Goal: Browse casually: Explore the website without a specific task or goal

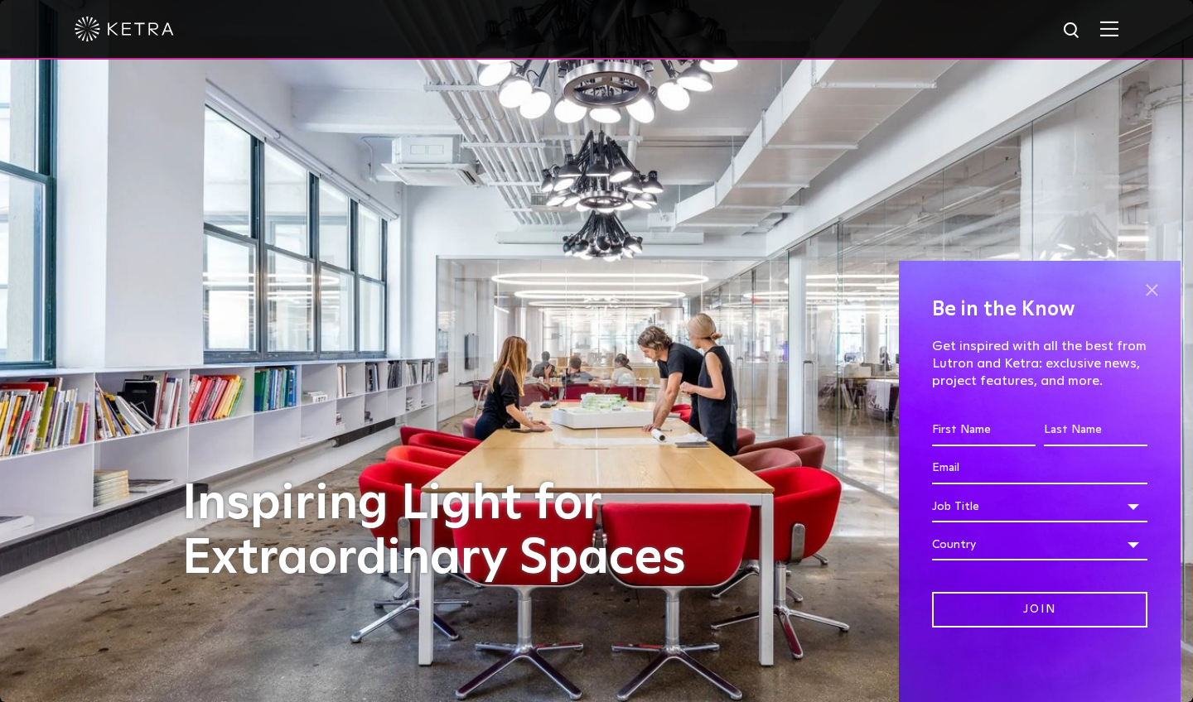
click at [716, 298] on span at bounding box center [1151, 289] width 25 height 25
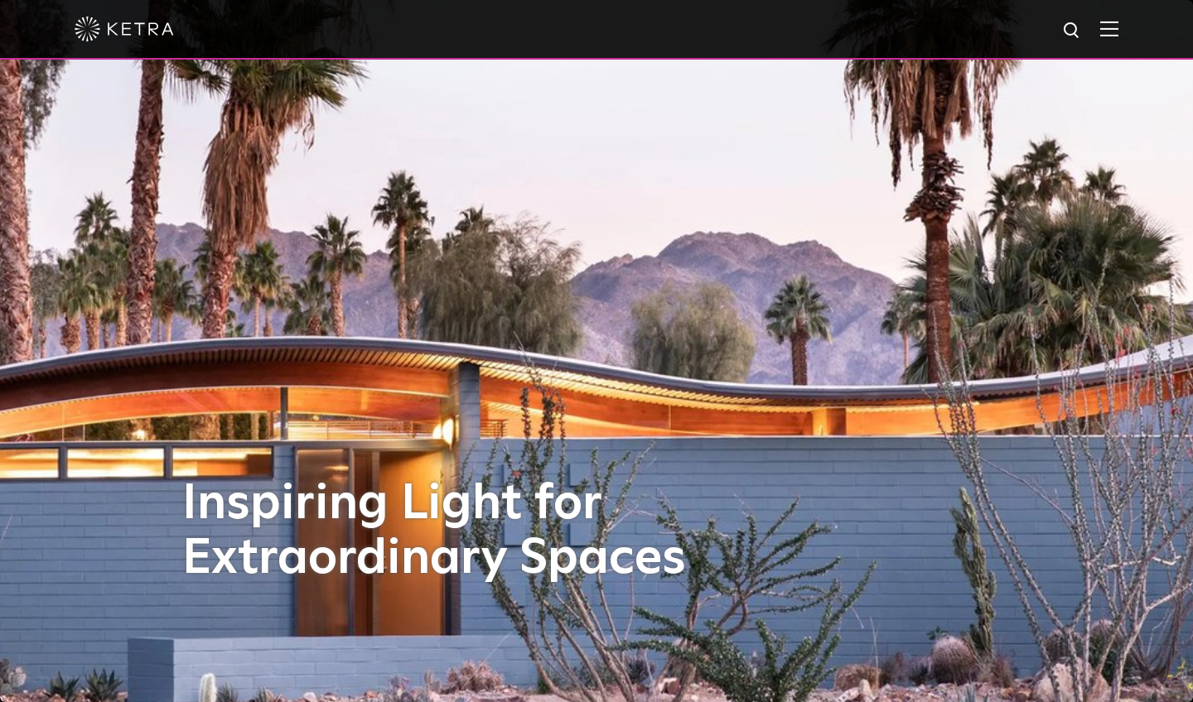
click at [84, 27] on img at bounding box center [124, 29] width 99 height 25
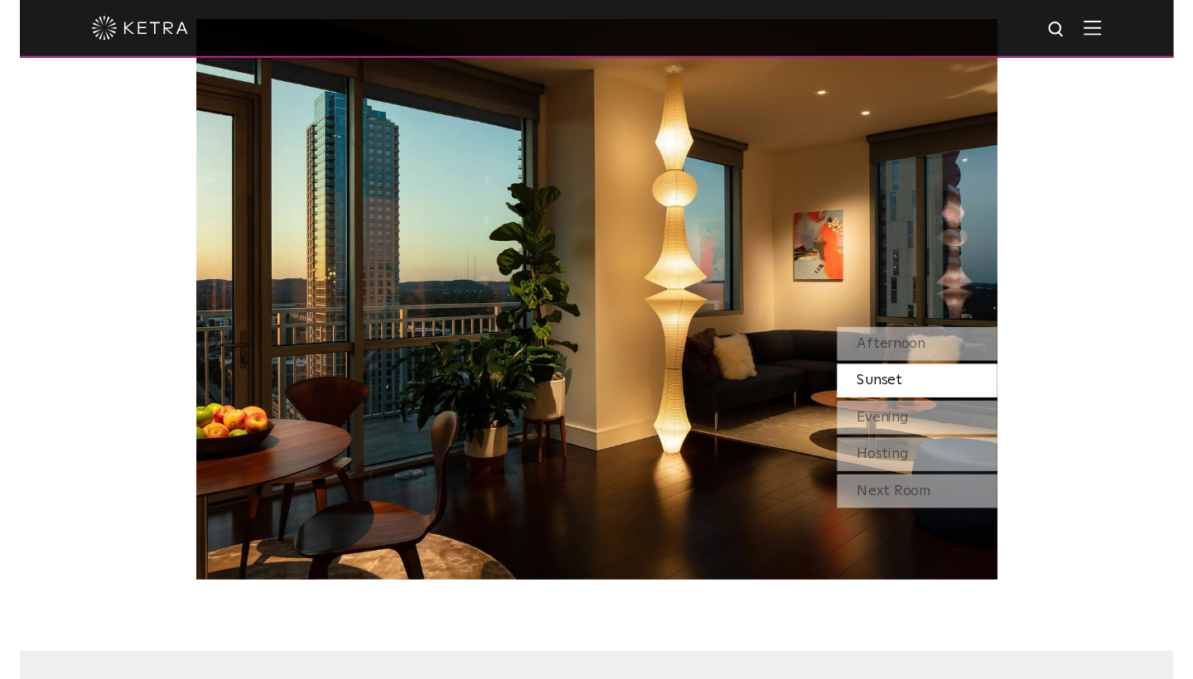
scroll to position [1498, 0]
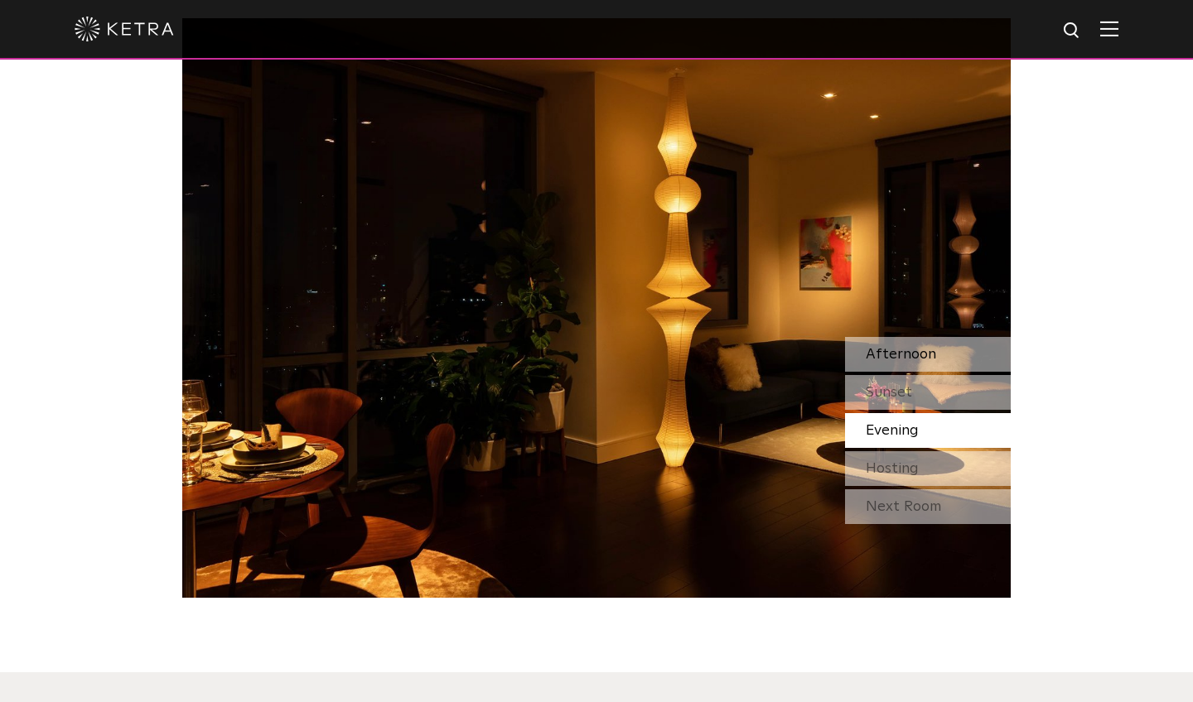
click at [943, 358] on div "Afternoon" at bounding box center [928, 354] width 166 height 35
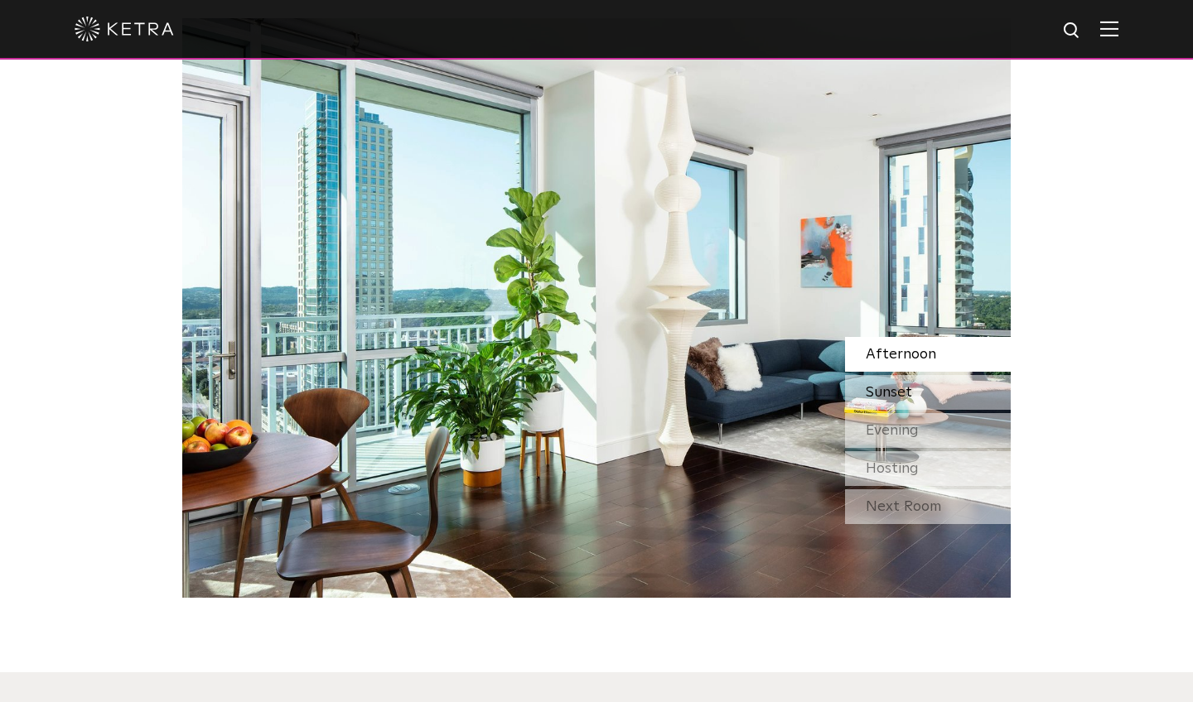
click at [917, 393] on div "Sunset" at bounding box center [928, 392] width 166 height 35
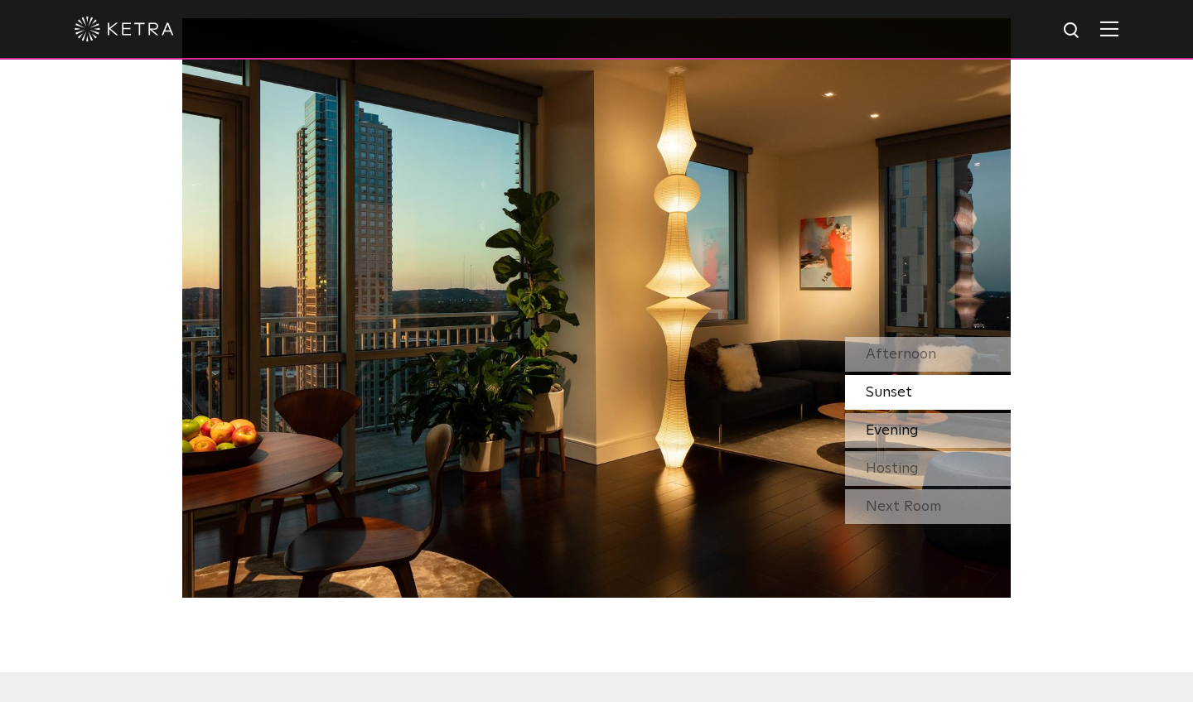
click at [895, 427] on span "Evening" at bounding box center [891, 430] width 53 height 15
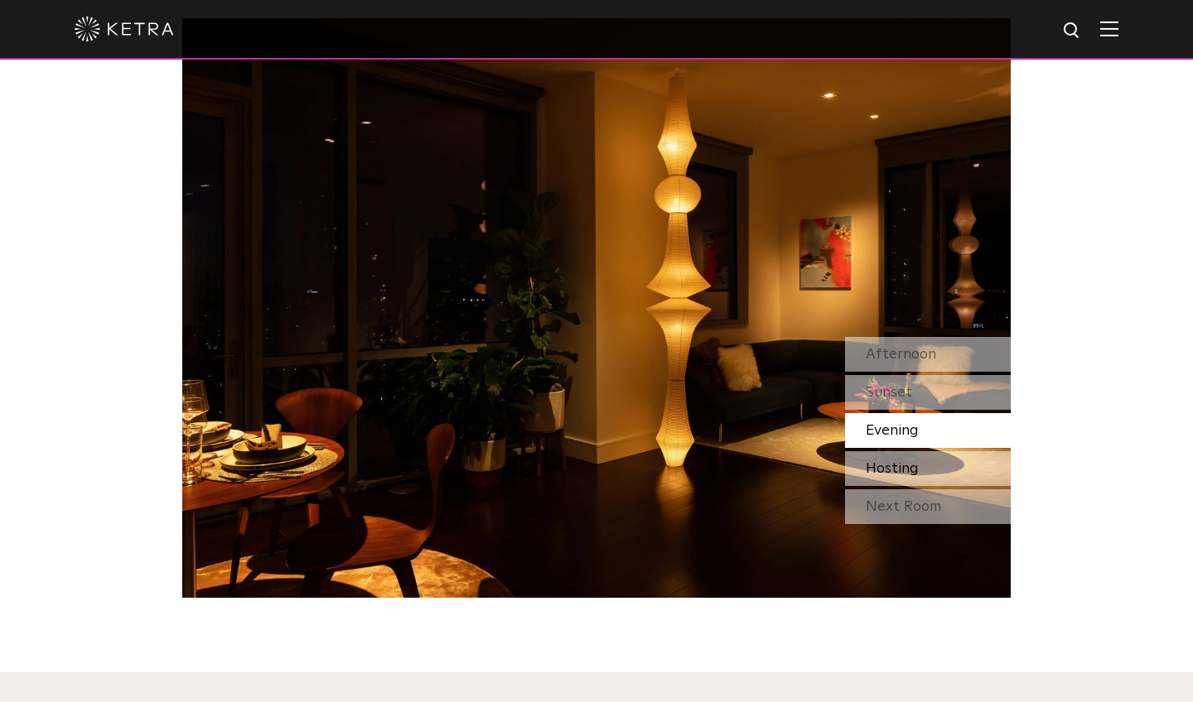
click at [878, 465] on span "Hosting" at bounding box center [891, 468] width 53 height 15
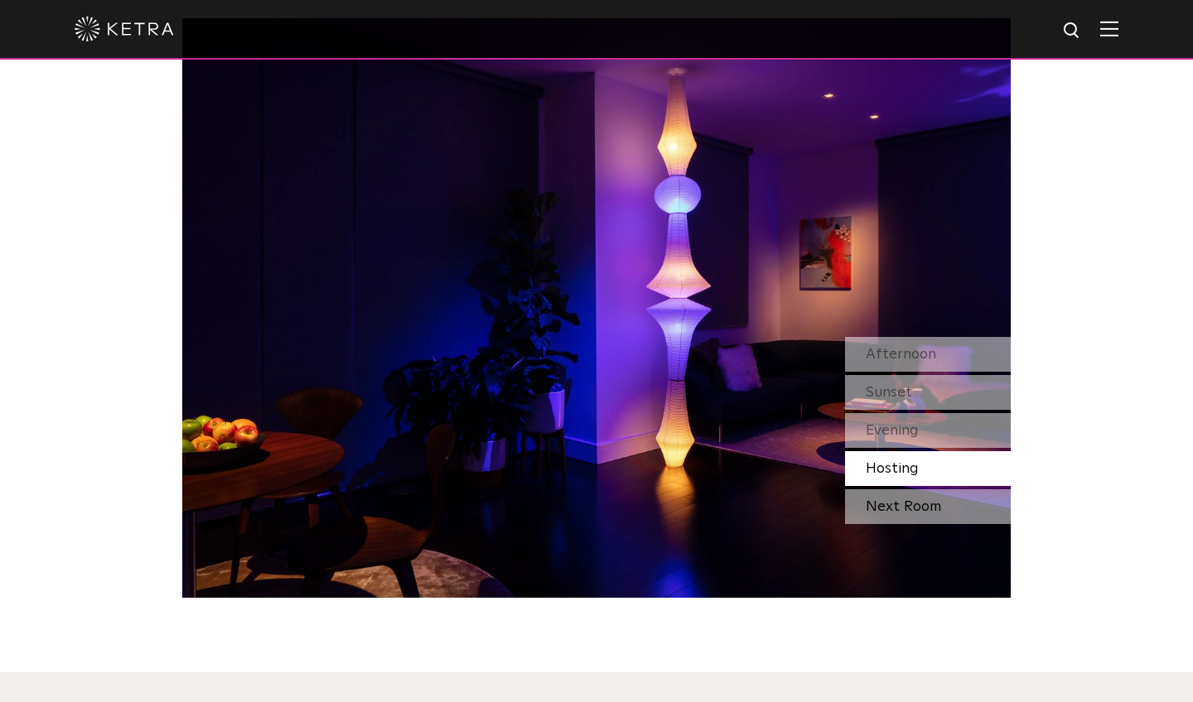
click at [870, 514] on div "Next Room" at bounding box center [928, 506] width 166 height 35
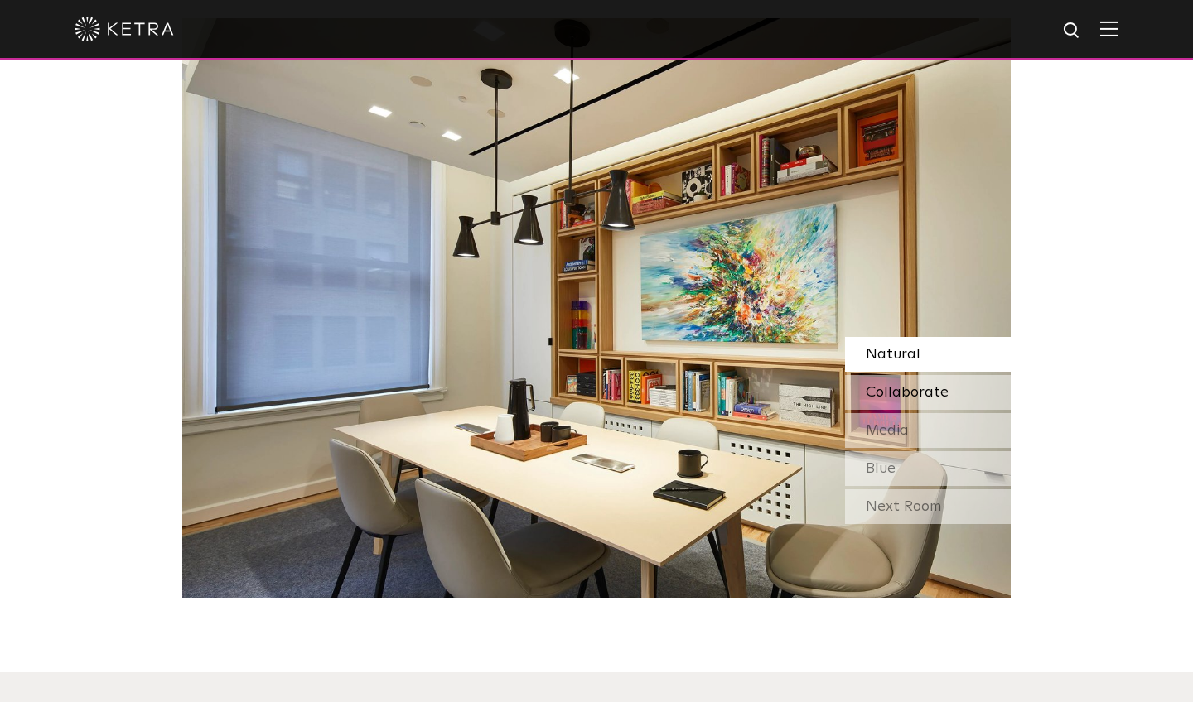
click at [889, 375] on div "Collaborate" at bounding box center [928, 392] width 166 height 35
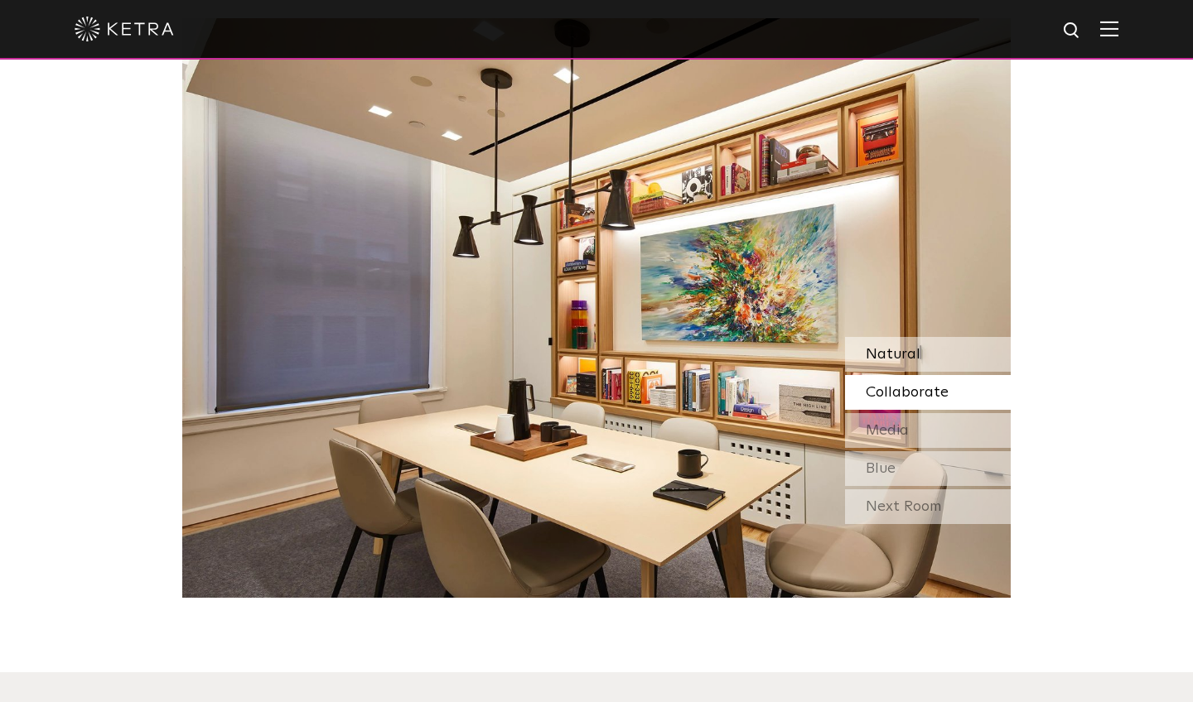
click at [909, 343] on div "Natural" at bounding box center [928, 354] width 166 height 35
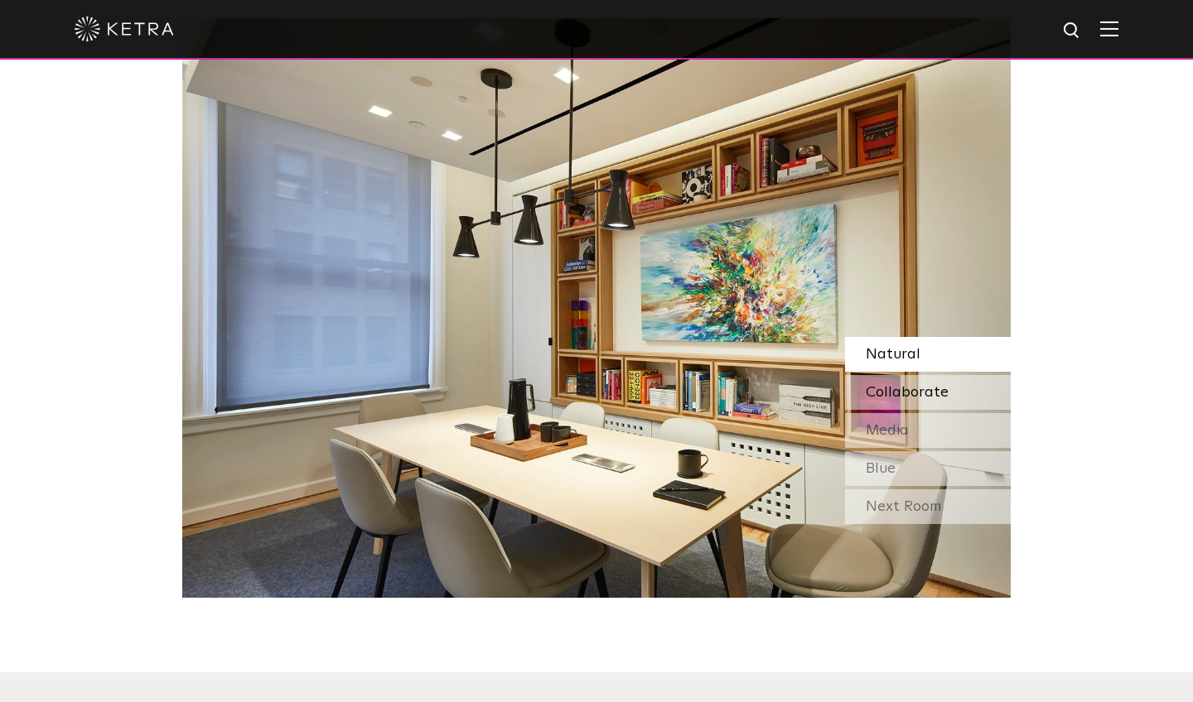
click at [896, 385] on span "Collaborate" at bounding box center [906, 392] width 83 height 15
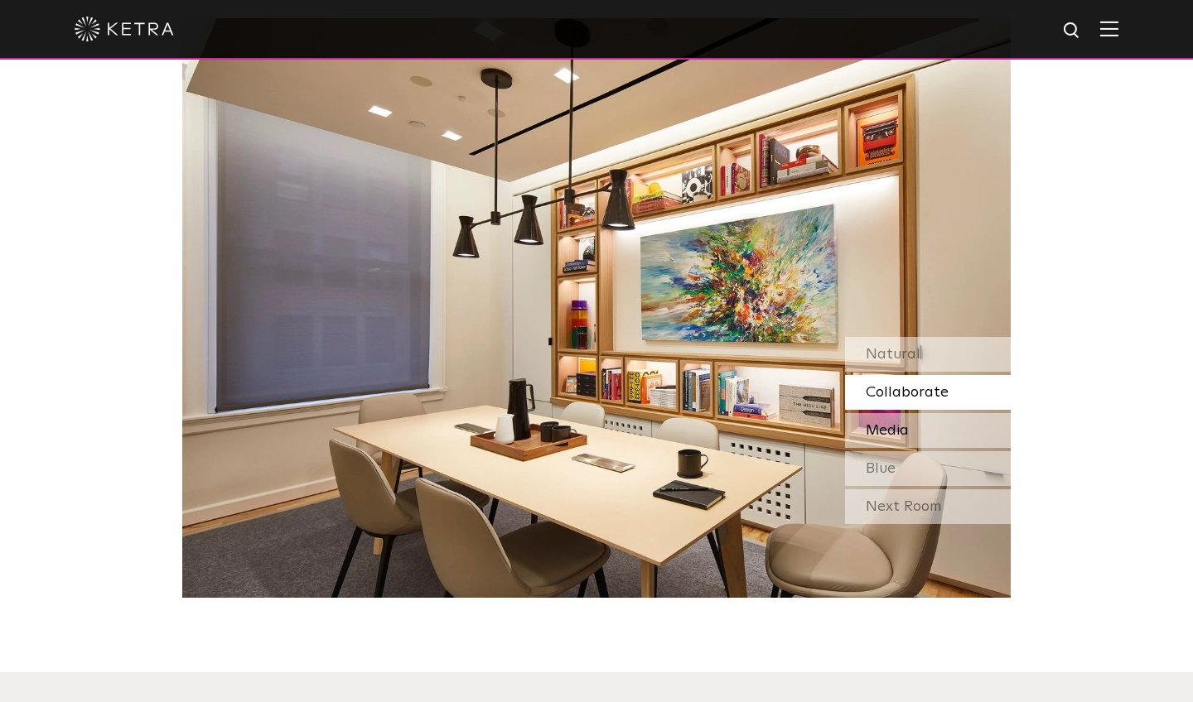
click at [892, 427] on span "Media" at bounding box center [886, 430] width 43 height 15
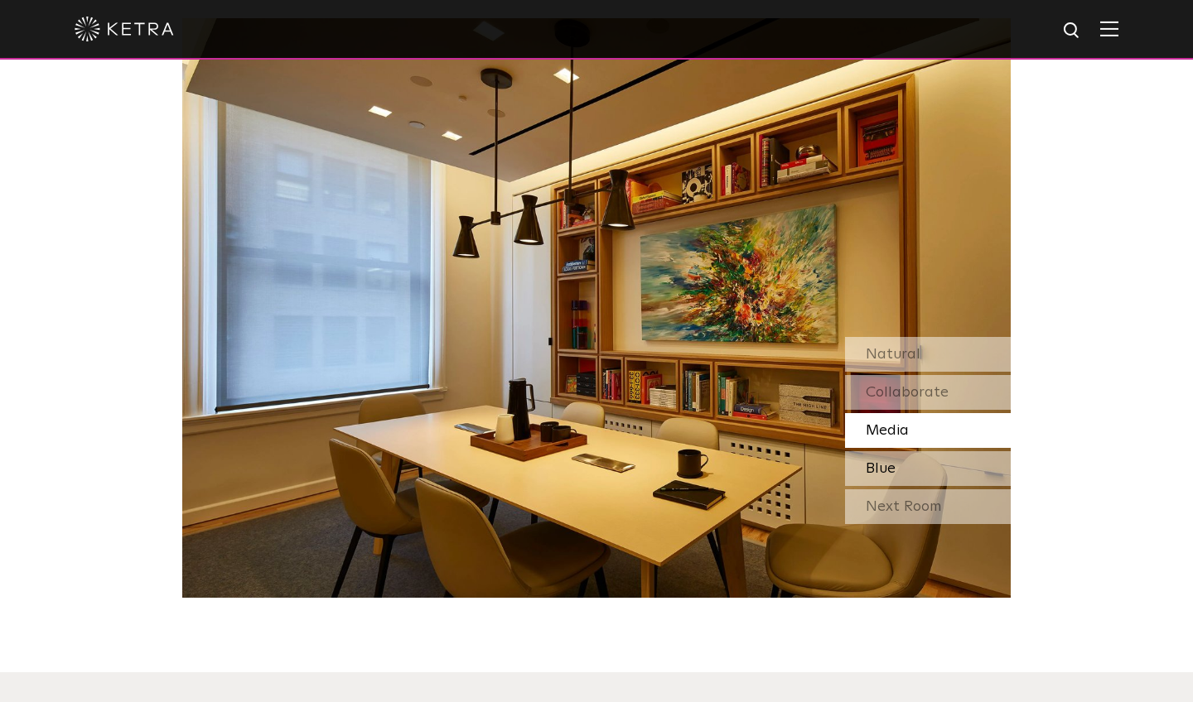
click at [886, 465] on span "Blue" at bounding box center [880, 468] width 30 height 15
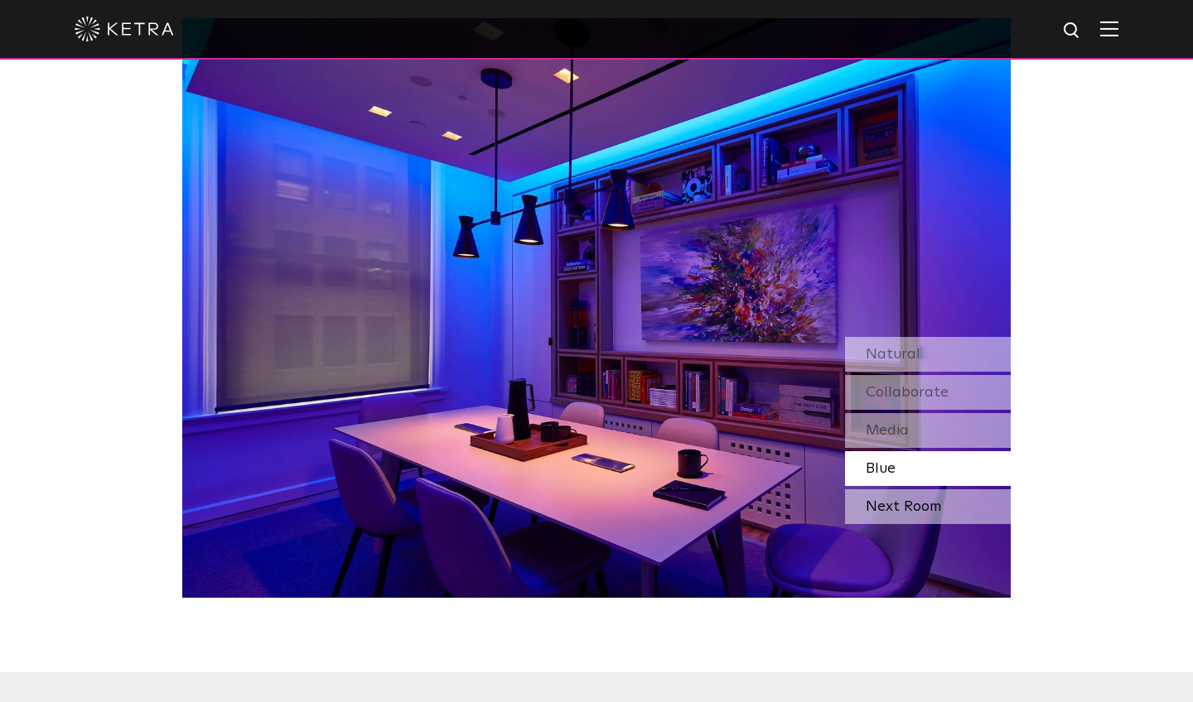
click at [885, 504] on div "Next Room" at bounding box center [928, 506] width 166 height 35
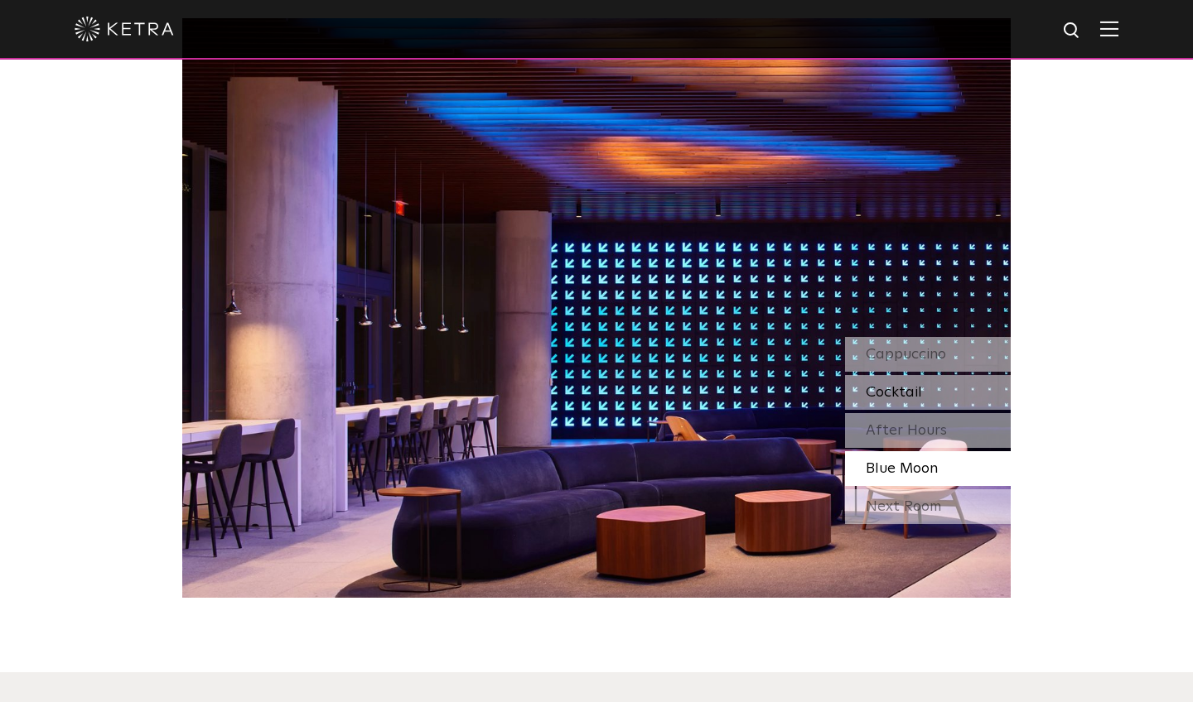
click at [886, 393] on span "Cocktail" at bounding box center [893, 392] width 56 height 15
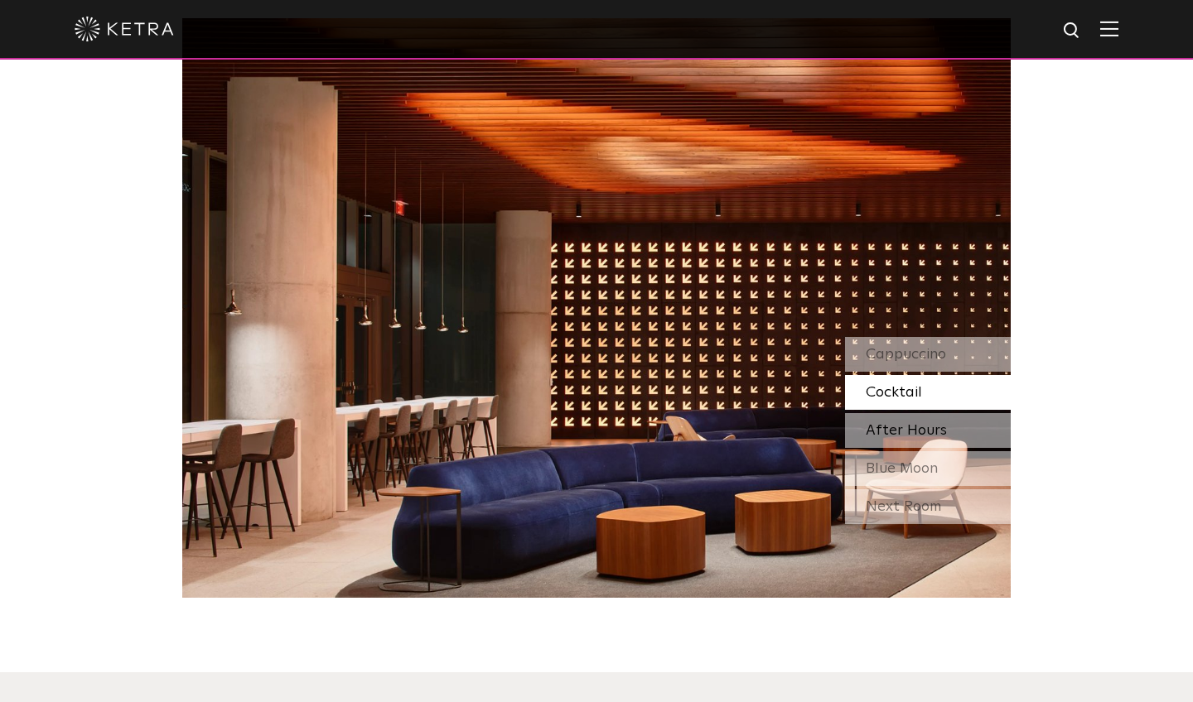
click at [880, 423] on span "After Hours" at bounding box center [905, 430] width 81 height 15
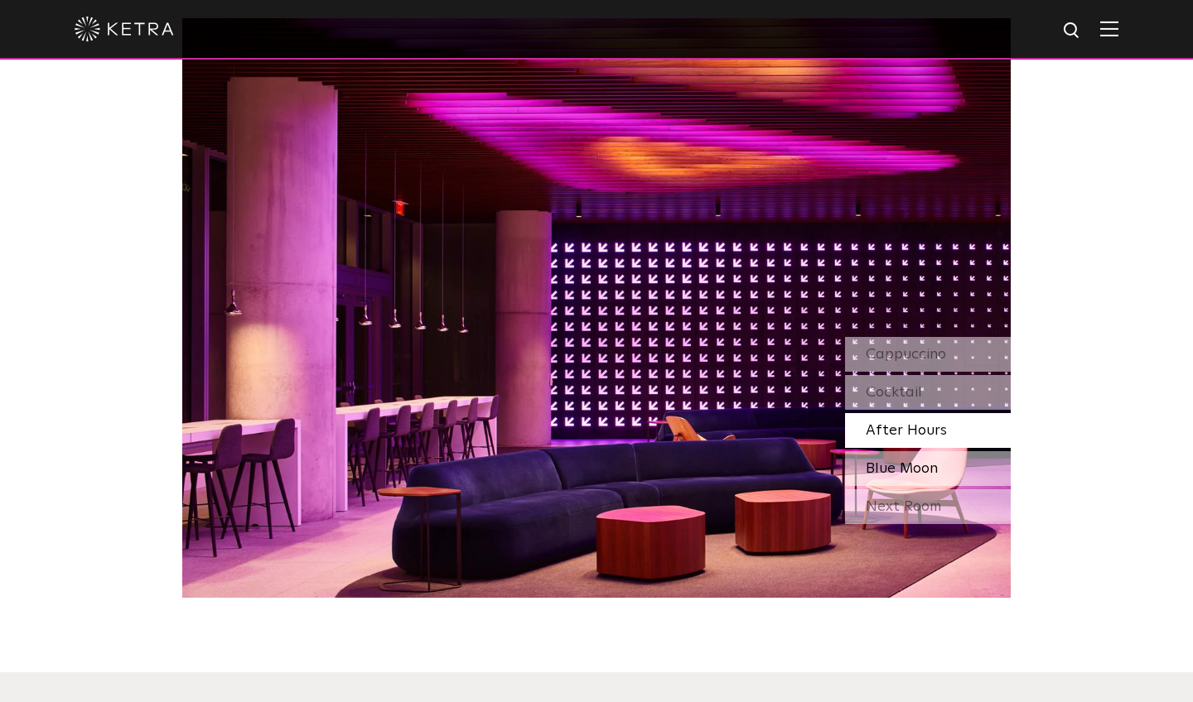
click at [876, 463] on span "Blue Moon" at bounding box center [901, 468] width 72 height 15
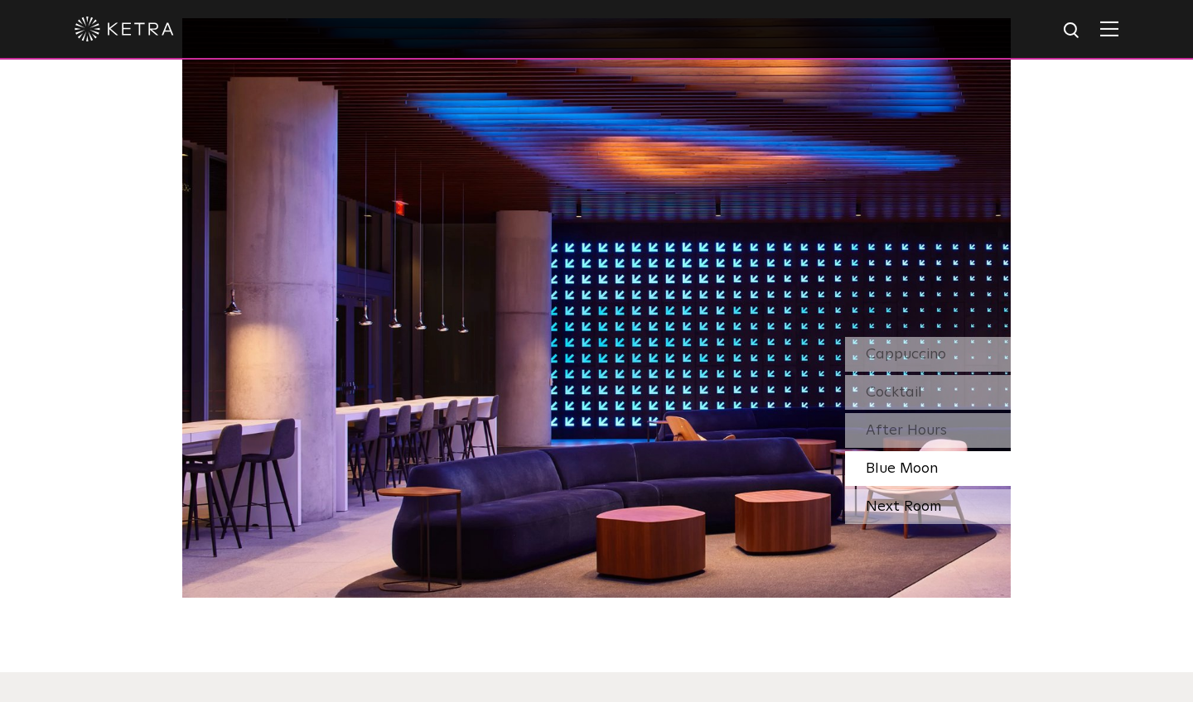
click at [875, 507] on div "Next Room" at bounding box center [928, 506] width 166 height 35
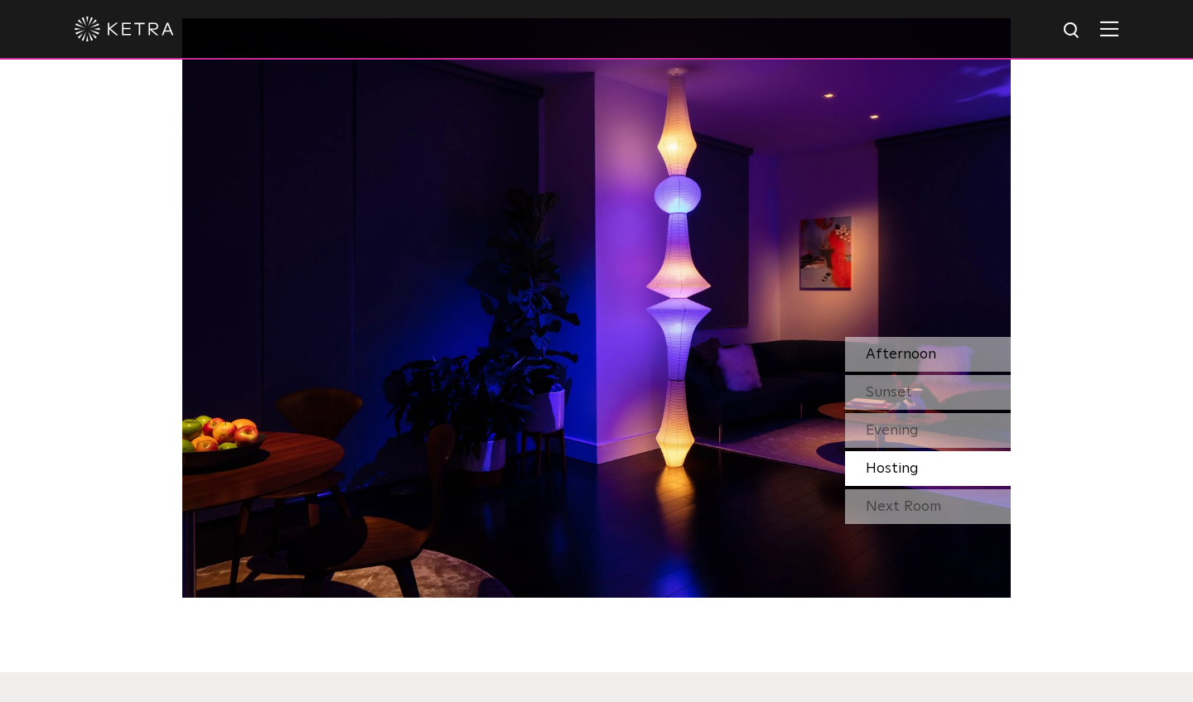
click at [881, 347] on span "Afternoon" at bounding box center [900, 354] width 70 height 15
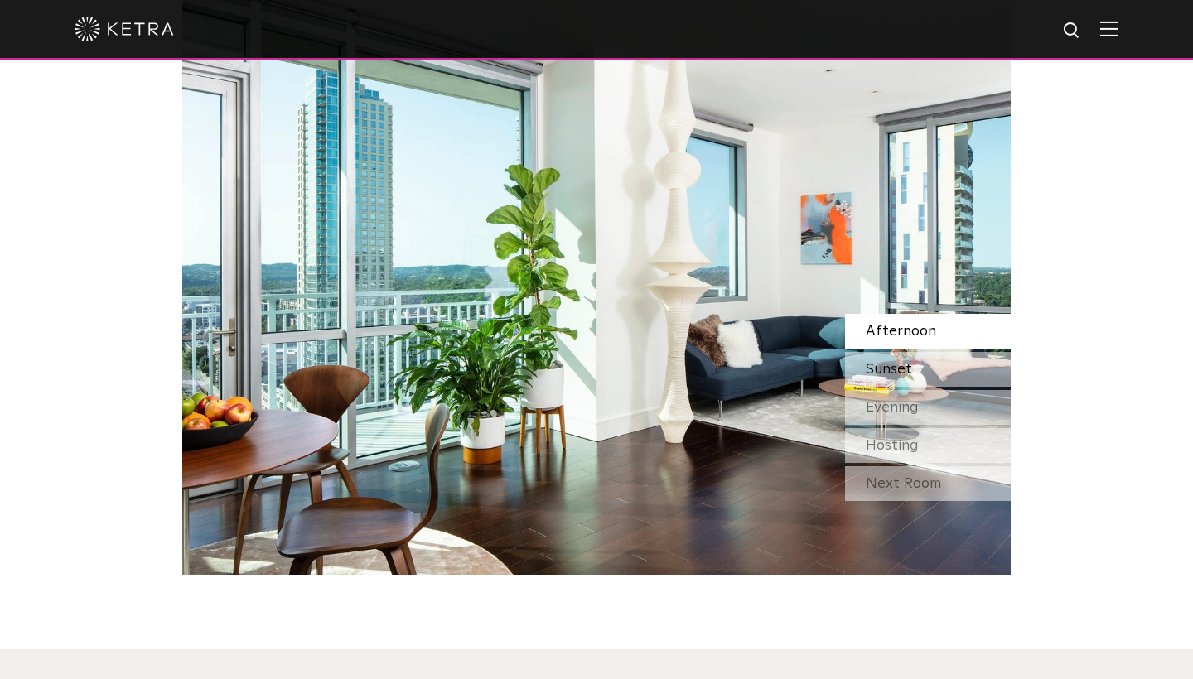
click at [965, 387] on div "Sunset" at bounding box center [928, 369] width 166 height 35
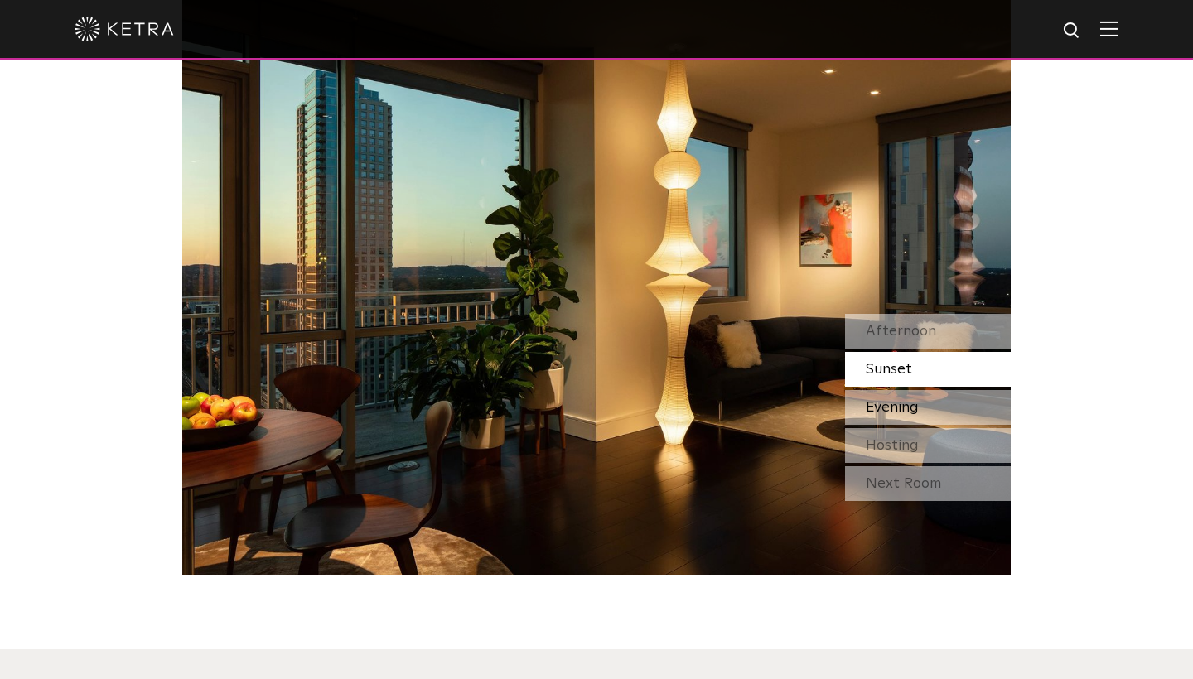
click at [940, 425] on div "Evening" at bounding box center [928, 407] width 166 height 35
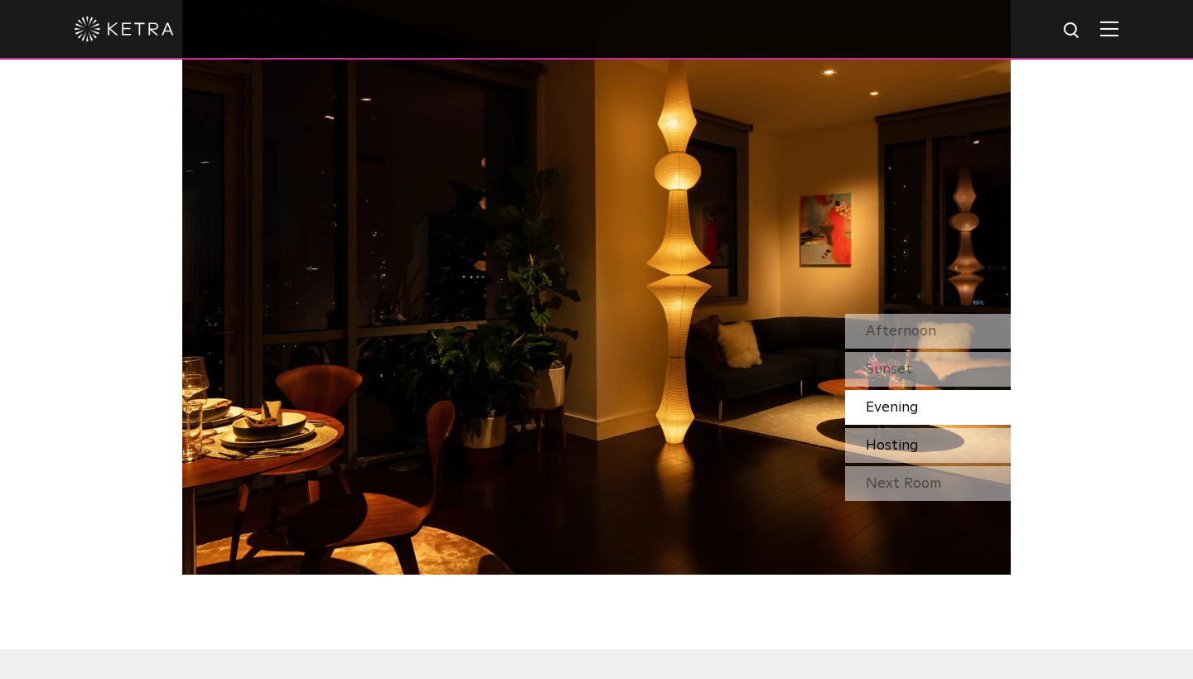
click at [916, 453] on span "Hosting" at bounding box center [891, 445] width 53 height 15
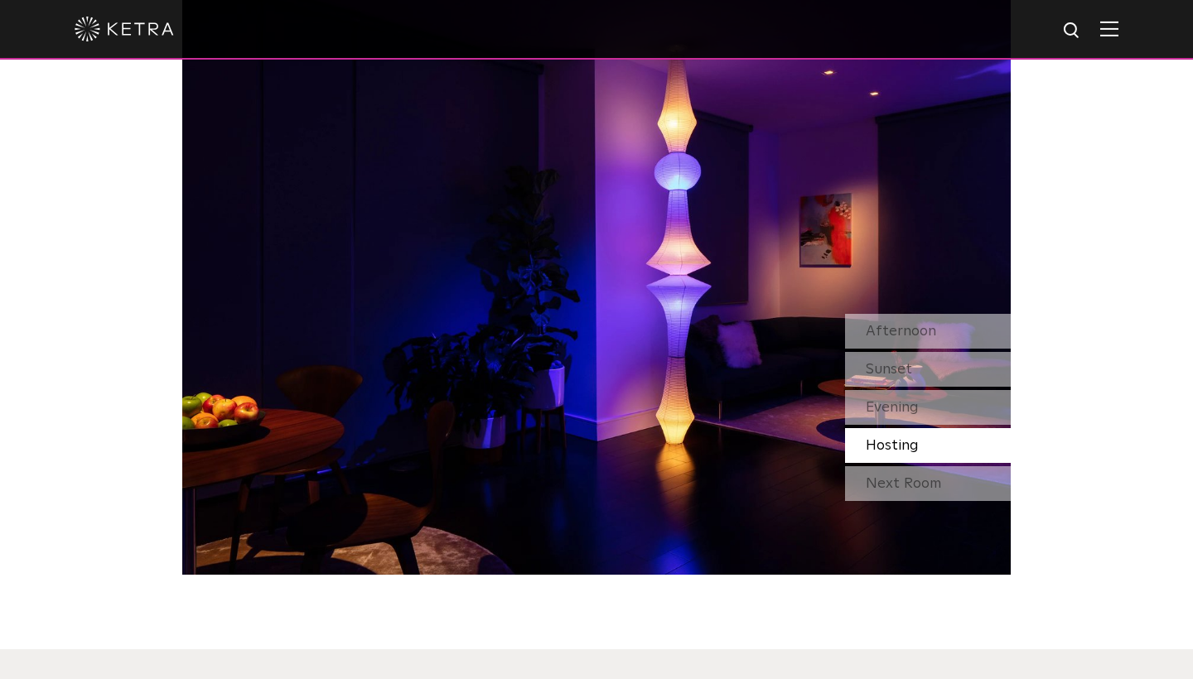
click at [916, 453] on span "Hosting" at bounding box center [891, 445] width 53 height 15
click at [910, 501] on div "Next Room" at bounding box center [928, 483] width 166 height 35
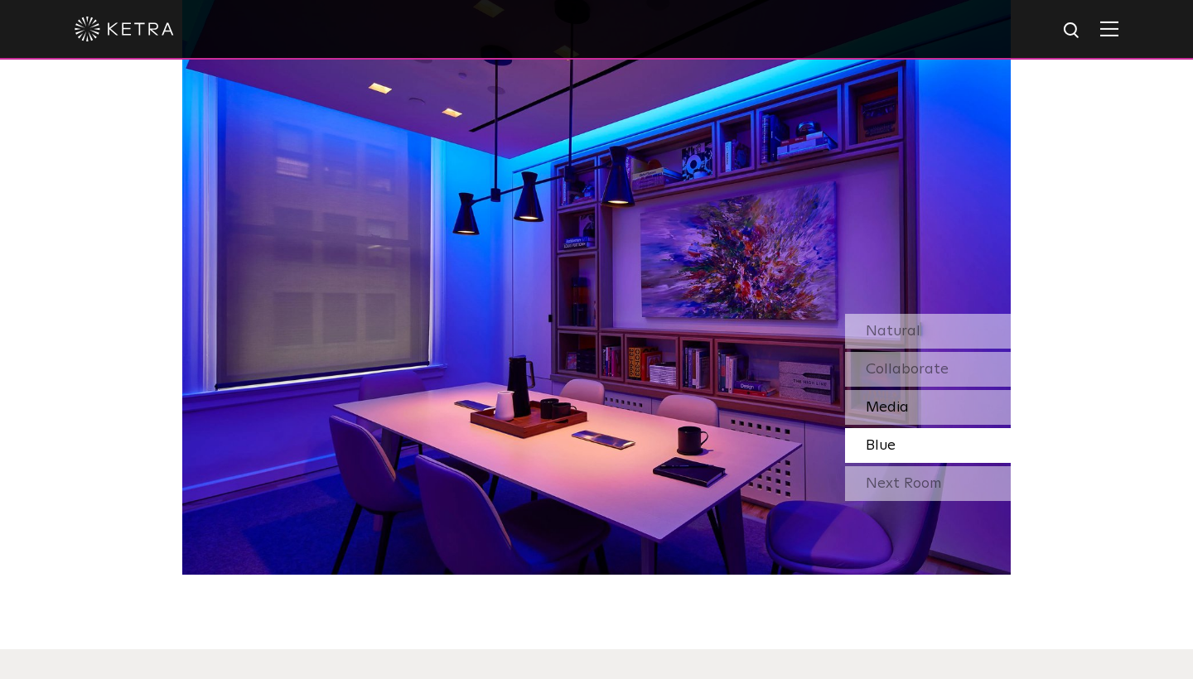
click at [902, 416] on div "Media" at bounding box center [928, 407] width 166 height 35
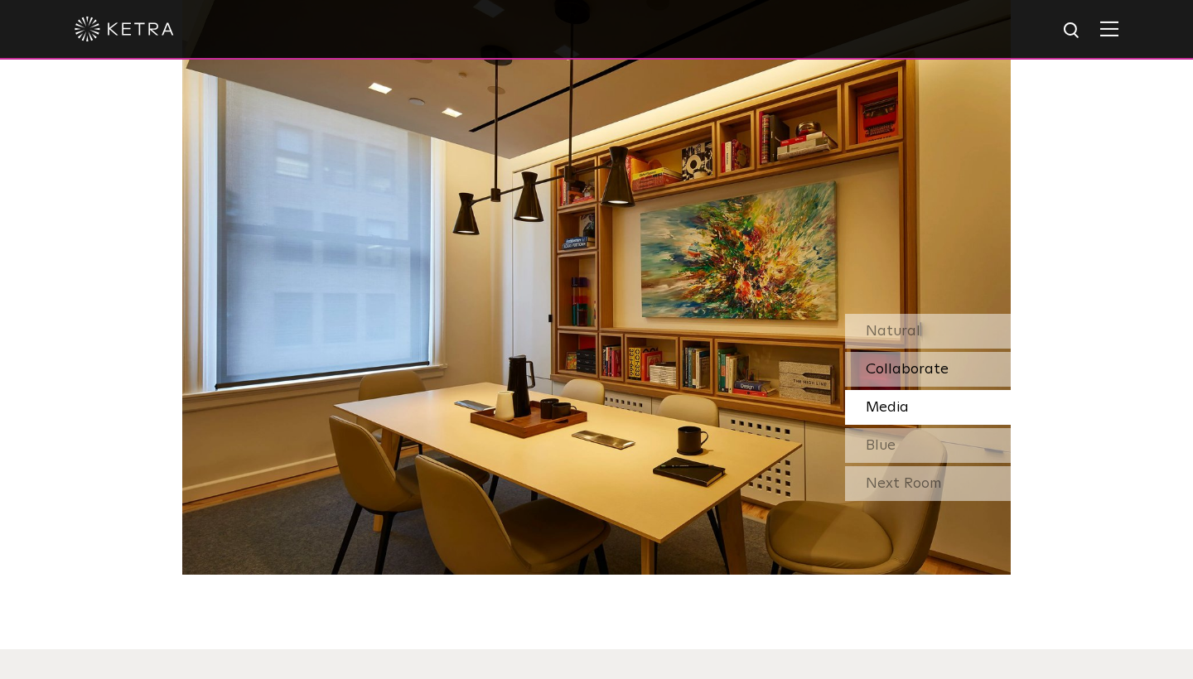
click at [894, 377] on span "Collaborate" at bounding box center [906, 369] width 83 height 15
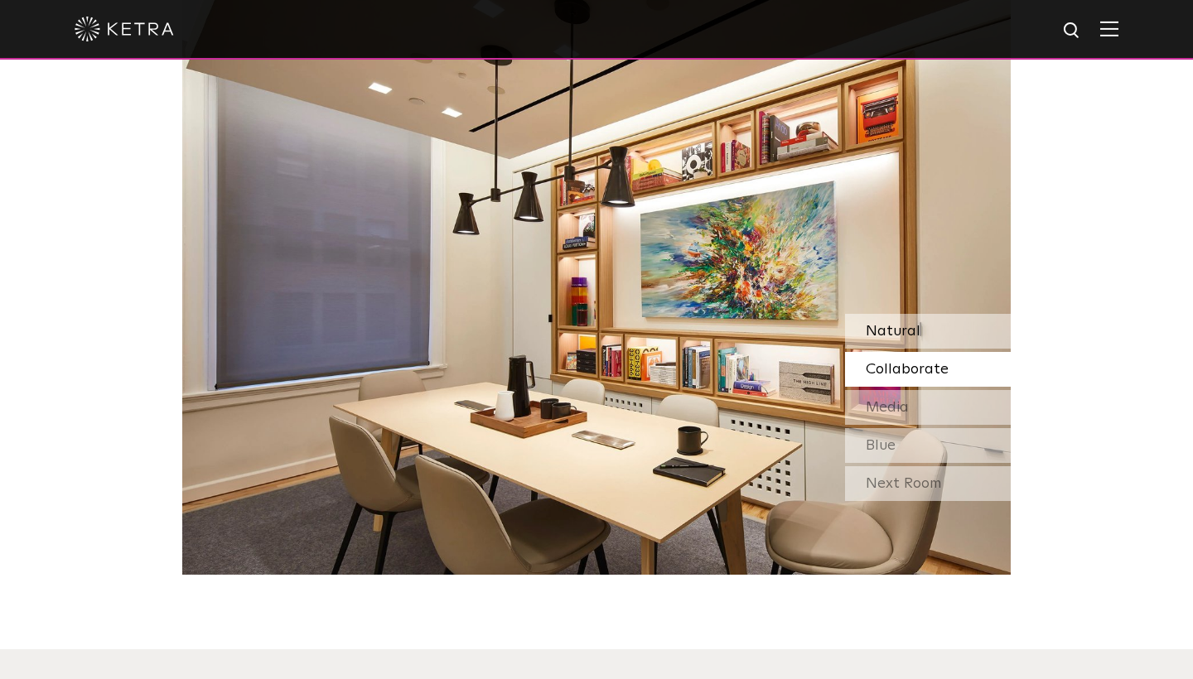
click at [895, 349] on div "Natural" at bounding box center [928, 331] width 166 height 35
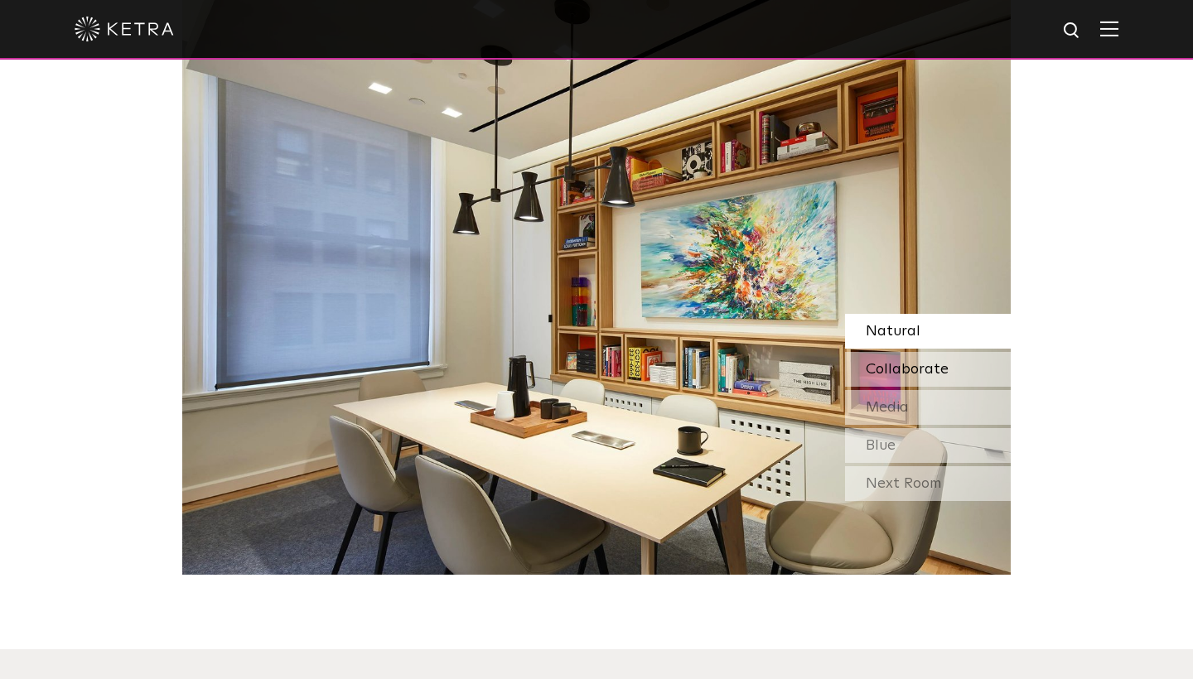
click at [888, 377] on span "Collaborate" at bounding box center [906, 369] width 83 height 15
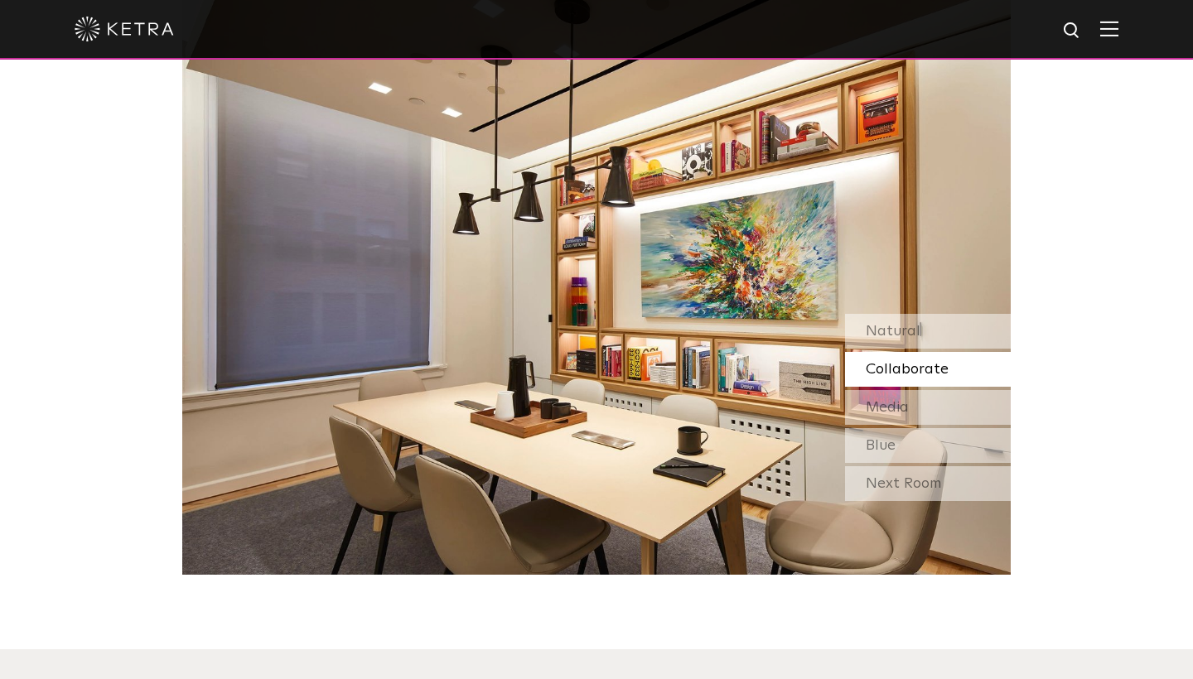
click at [880, 409] on div "Natural Collaborate Media Blue" at bounding box center [928, 388] width 166 height 149
click at [875, 418] on div "Media" at bounding box center [928, 407] width 166 height 35
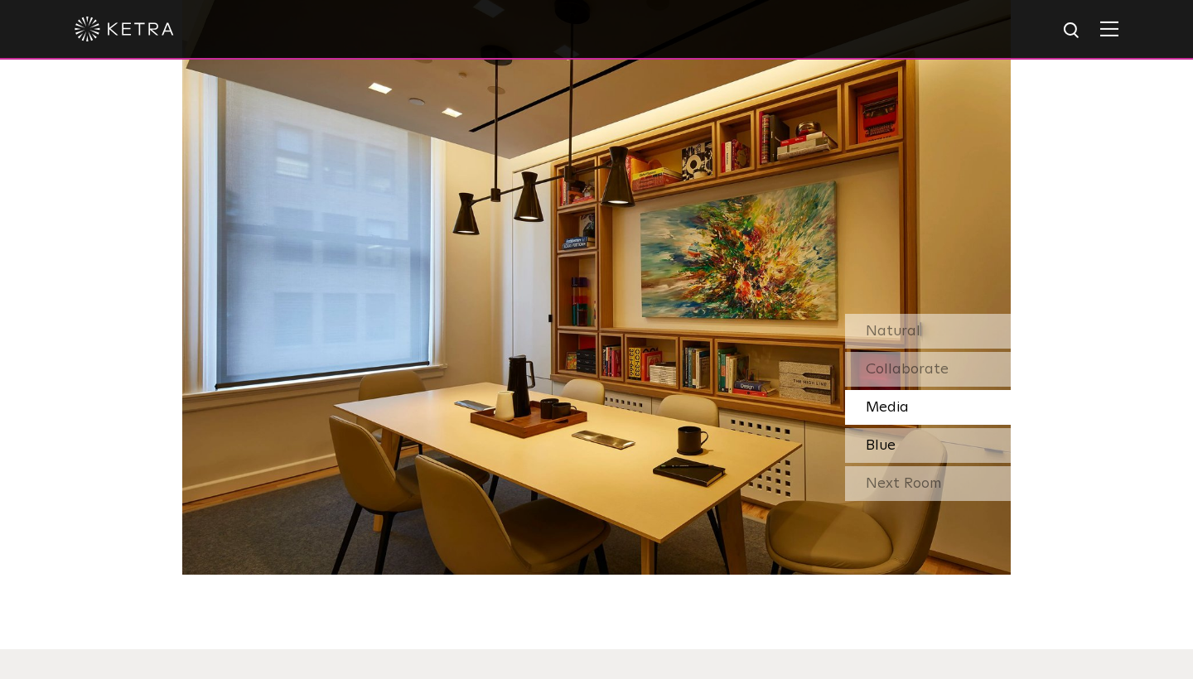
click at [871, 463] on div "Blue" at bounding box center [928, 445] width 166 height 35
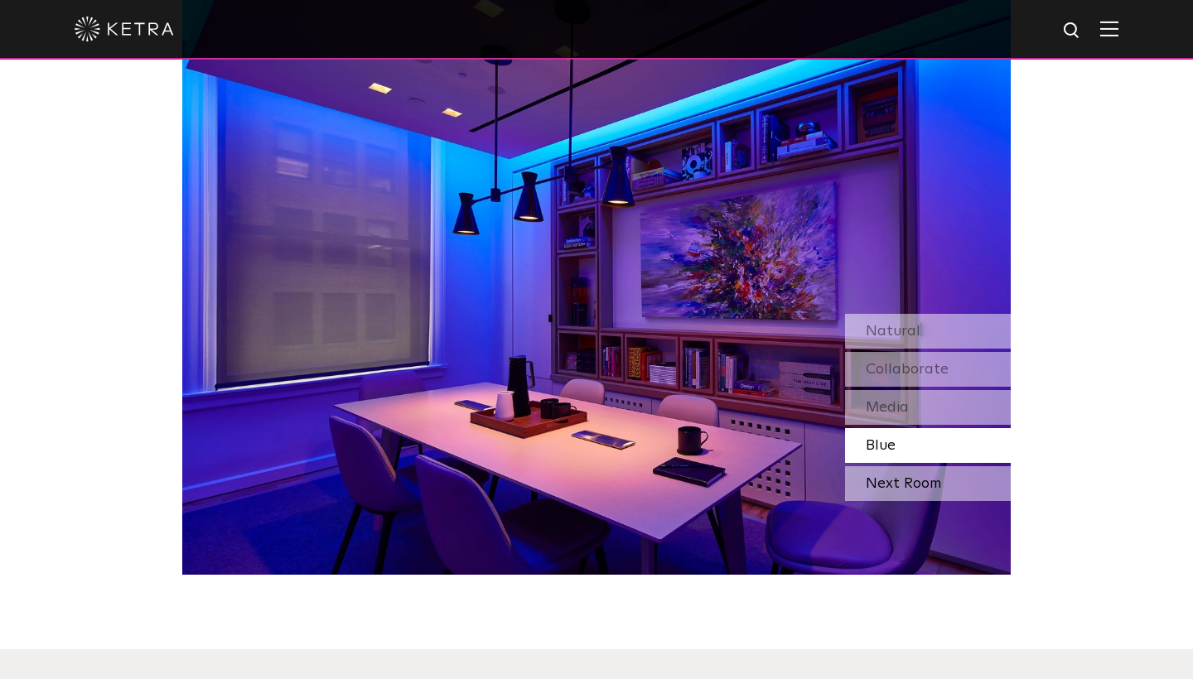
click at [866, 501] on div "Next Room" at bounding box center [928, 483] width 166 height 35
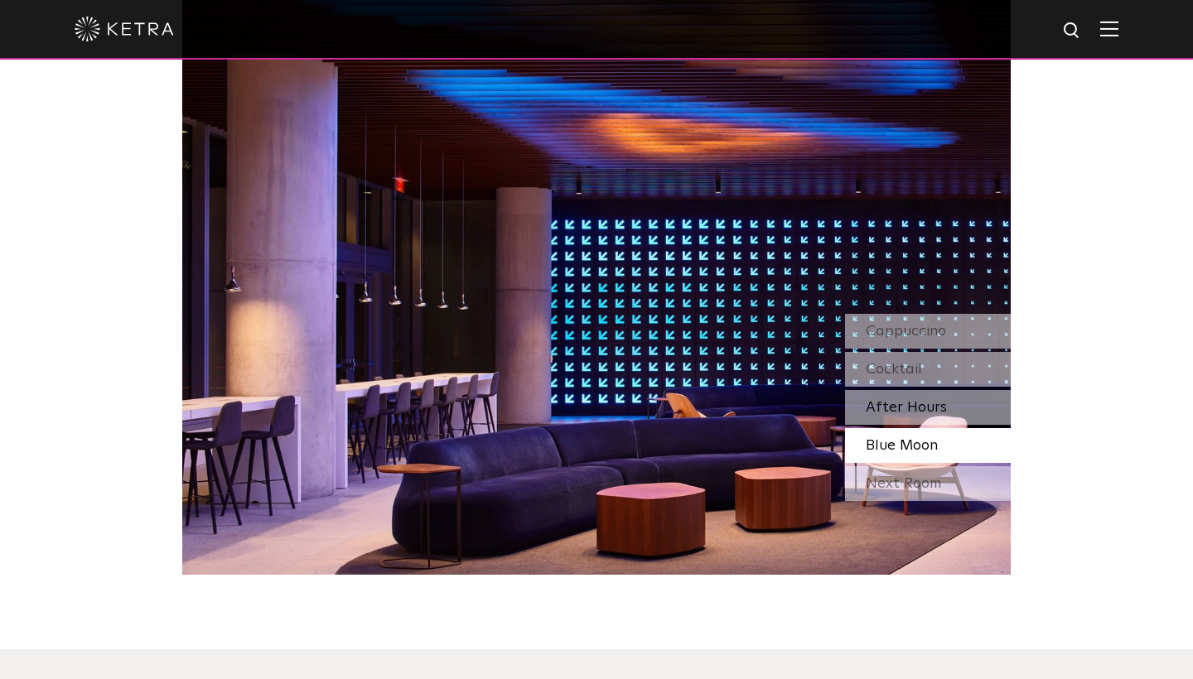
click at [861, 418] on div "After Hours" at bounding box center [928, 407] width 166 height 35
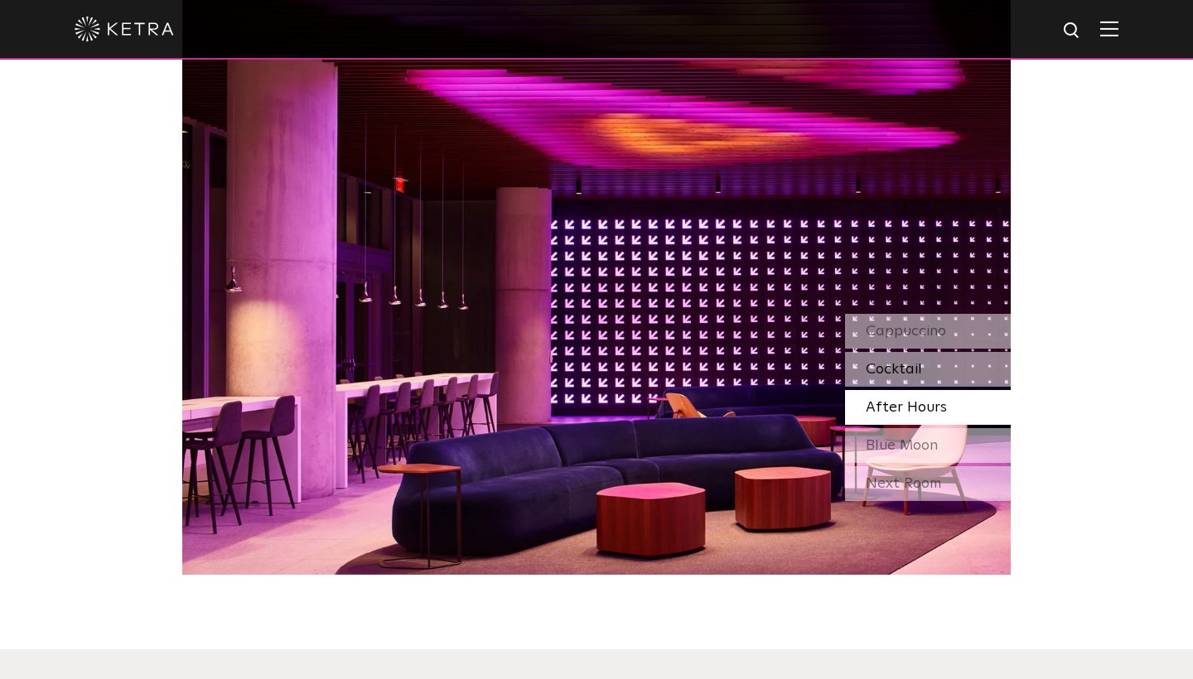
click at [865, 374] on div "Cocktail" at bounding box center [928, 369] width 166 height 35
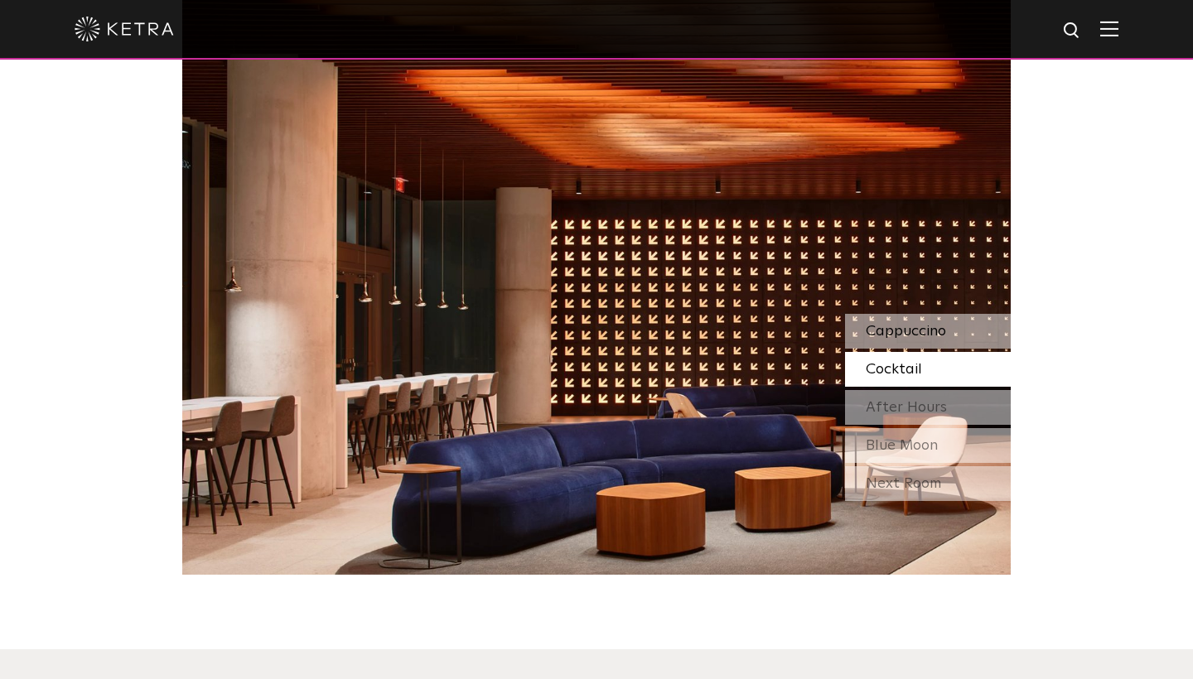
click at [886, 339] on span "Cappuccino" at bounding box center [905, 331] width 80 height 15
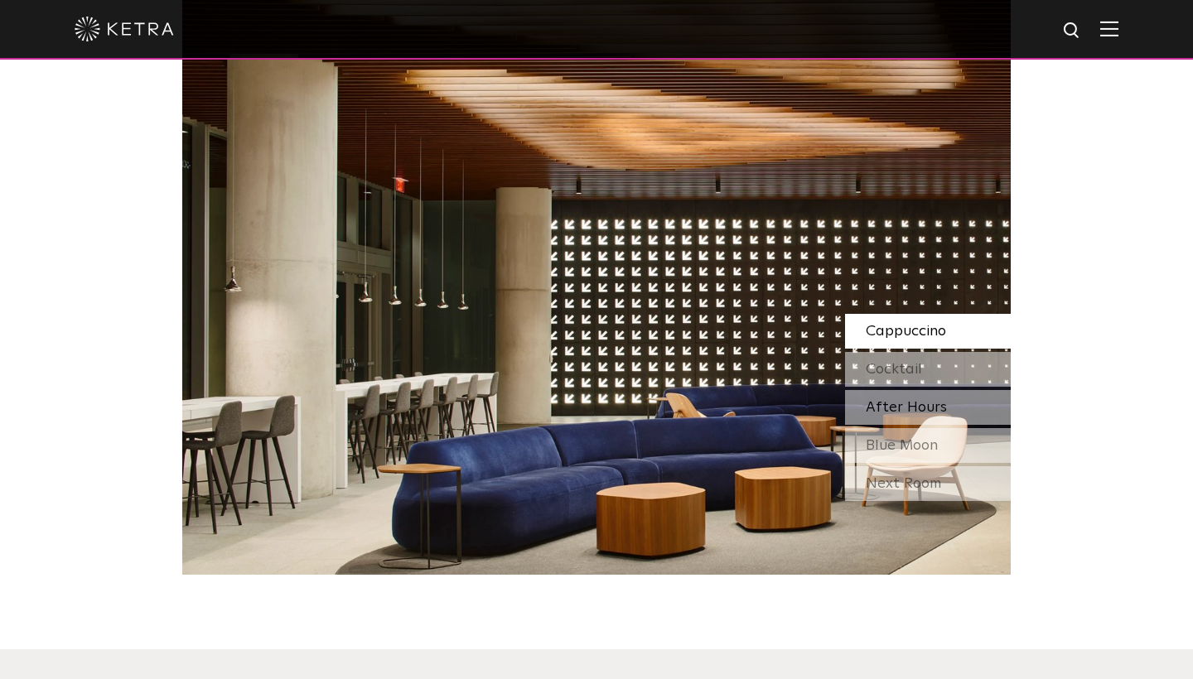
click at [873, 420] on div "After Hours" at bounding box center [928, 407] width 166 height 35
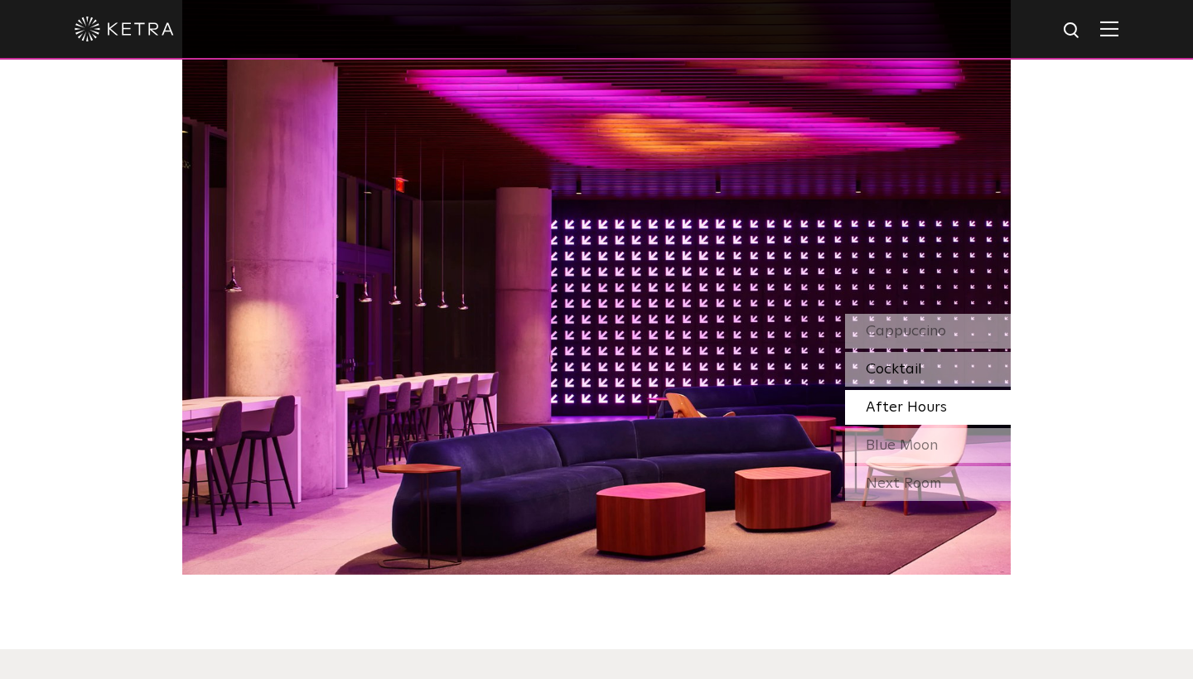
click at [864, 387] on div "Cocktail" at bounding box center [928, 369] width 166 height 35
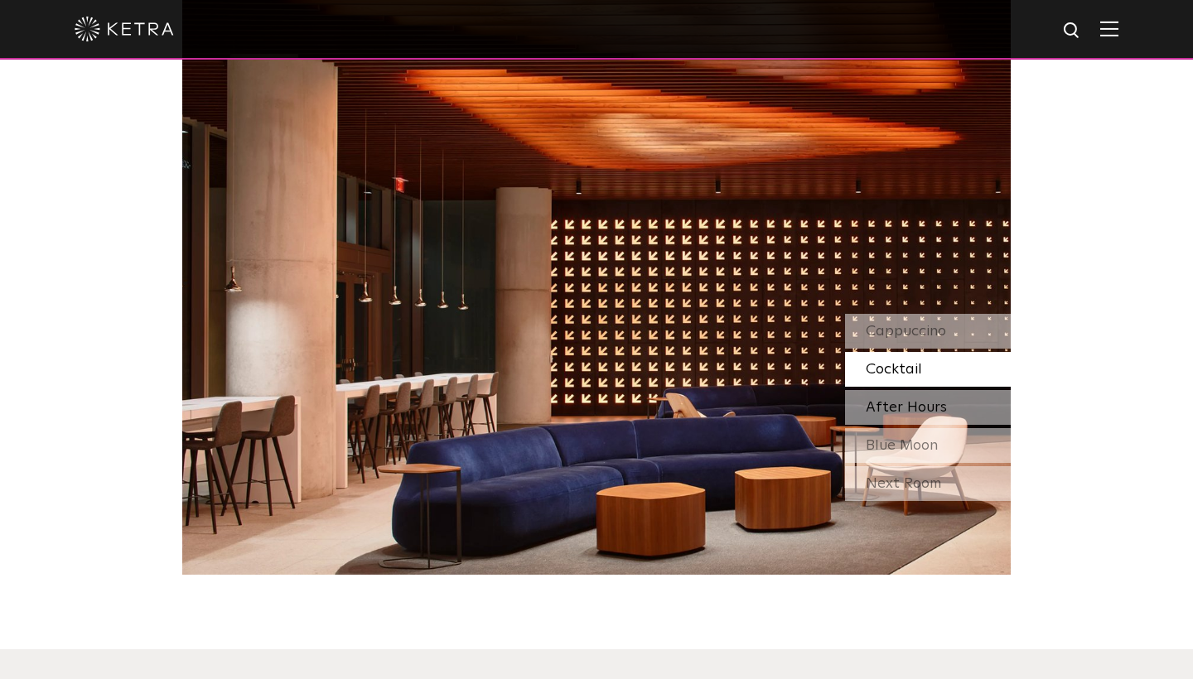
click at [866, 415] on span "After Hours" at bounding box center [905, 407] width 81 height 15
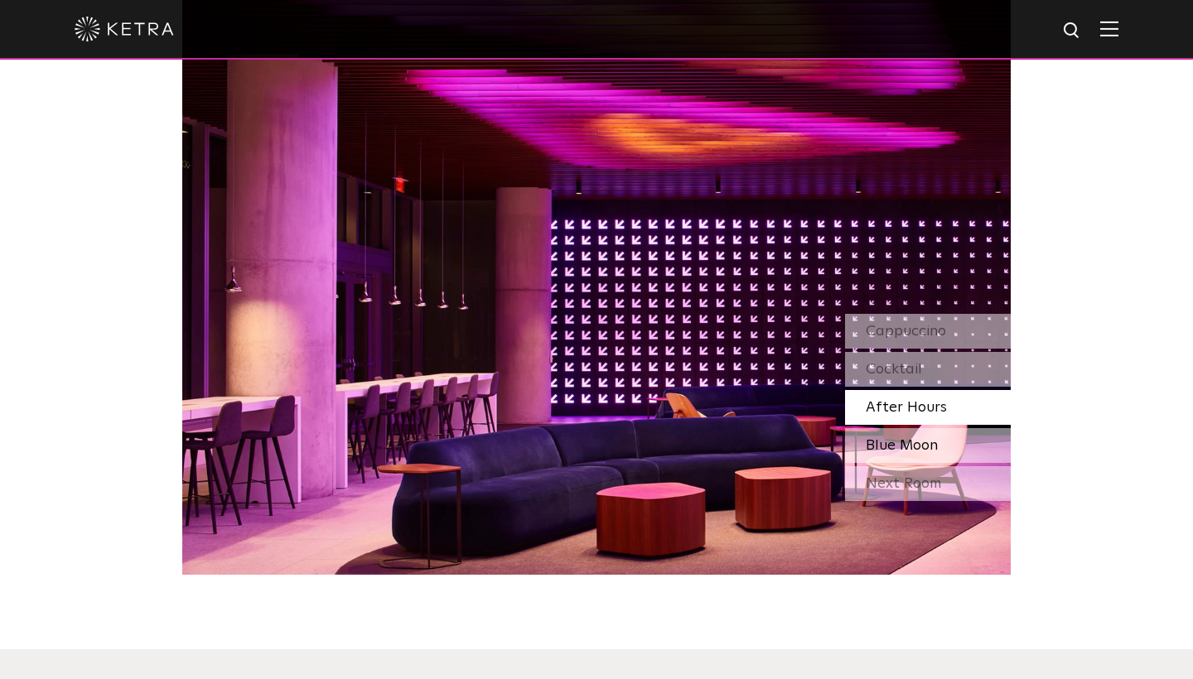
click at [878, 463] on div "Blue Moon" at bounding box center [928, 445] width 166 height 35
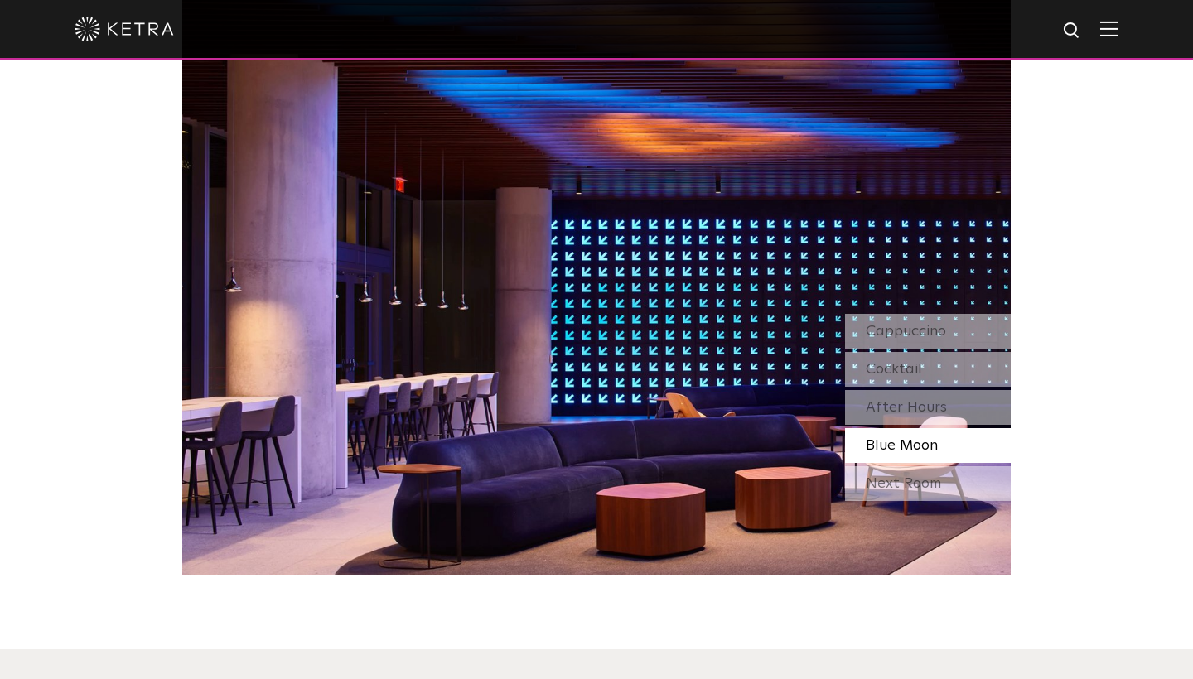
click at [617, 22] on div at bounding box center [597, 29] width 1044 height 58
click at [947, 349] on div "Cappuccino" at bounding box center [928, 331] width 166 height 35
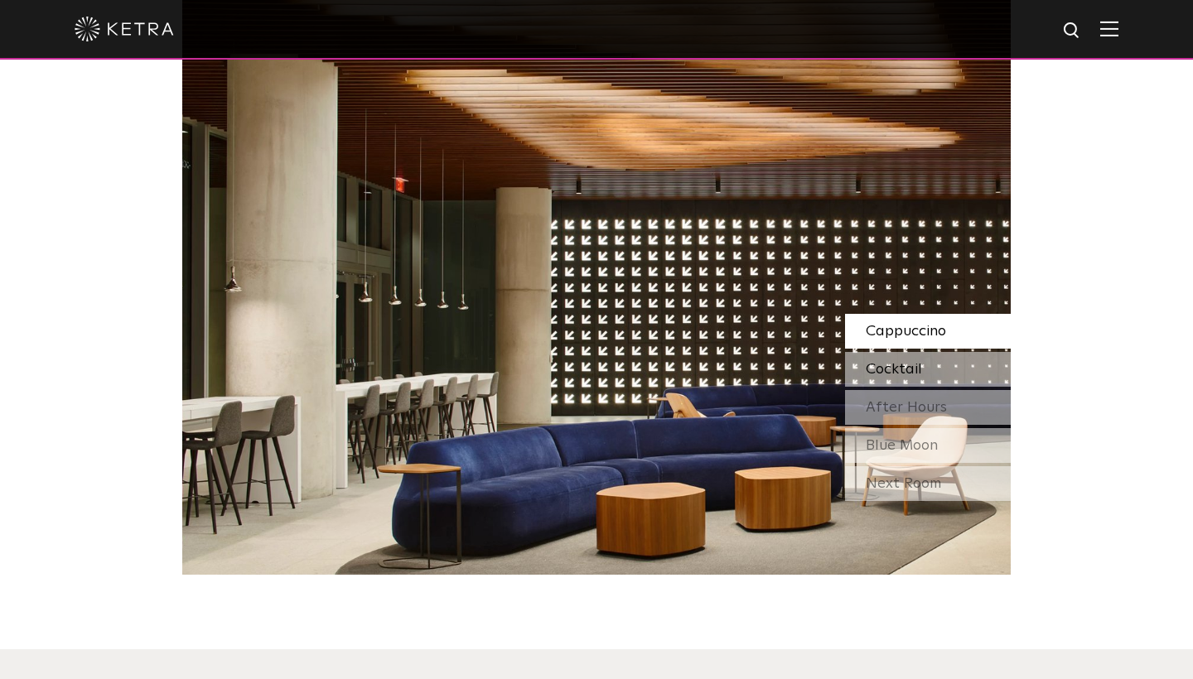
click at [936, 386] on div "Cocktail" at bounding box center [928, 369] width 166 height 35
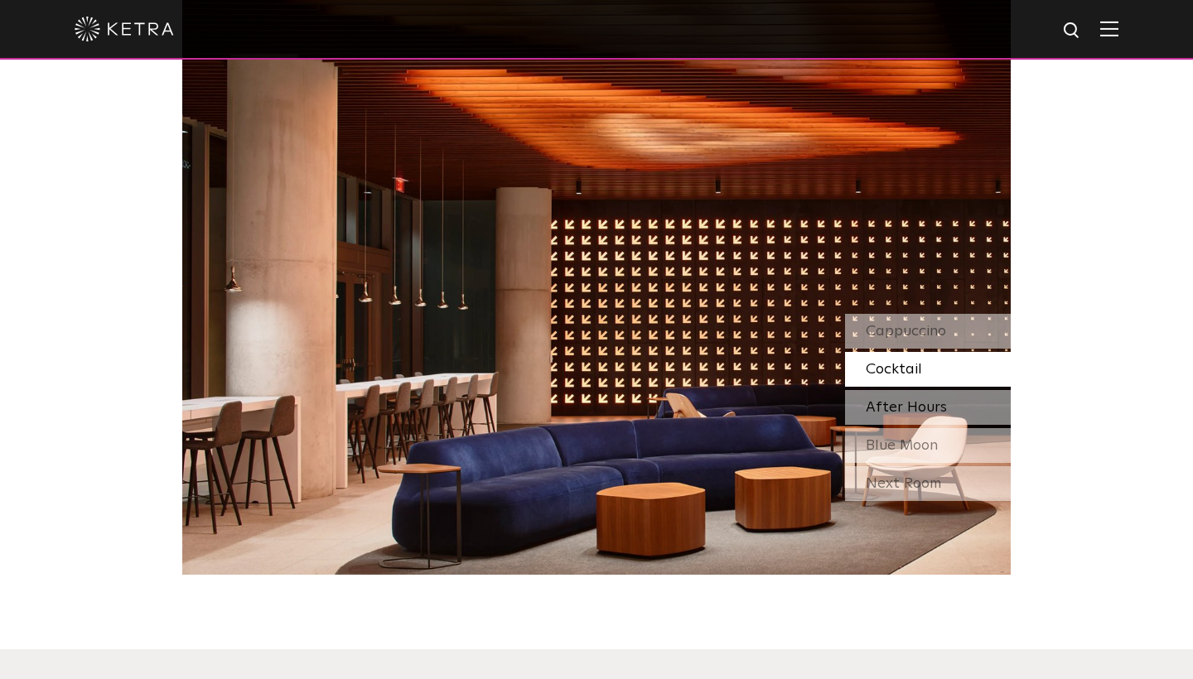
click at [920, 421] on div "After Hours" at bounding box center [928, 407] width 166 height 35
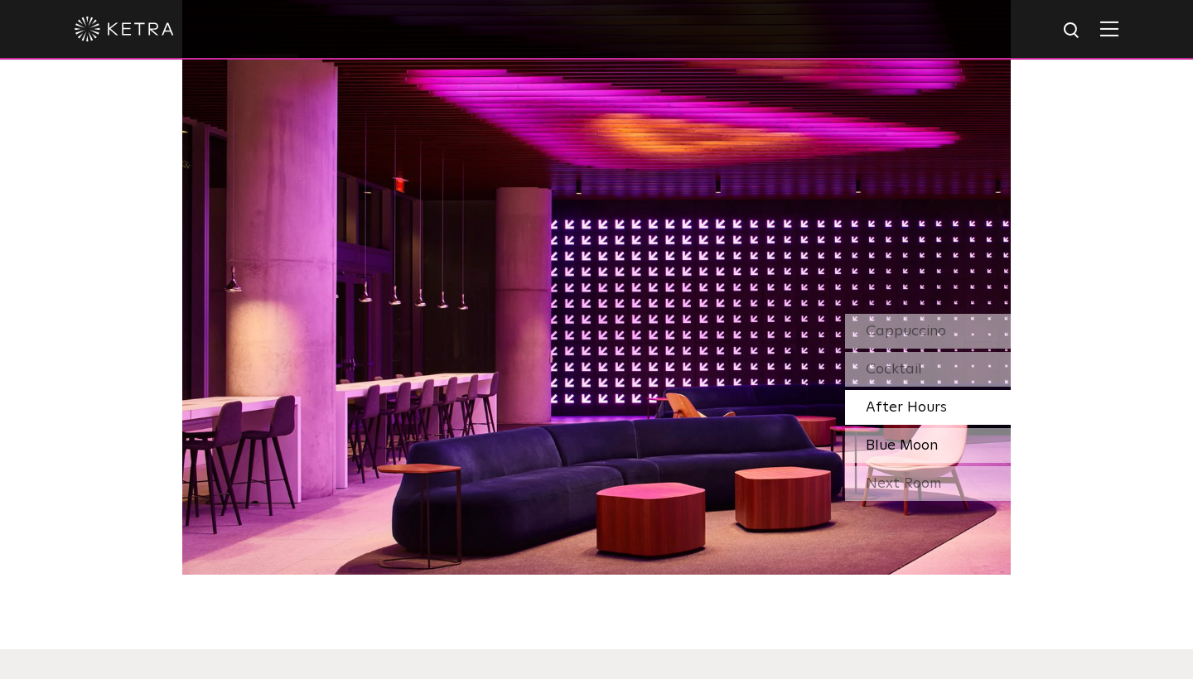
click at [900, 453] on span "Blue Moon" at bounding box center [901, 445] width 72 height 15
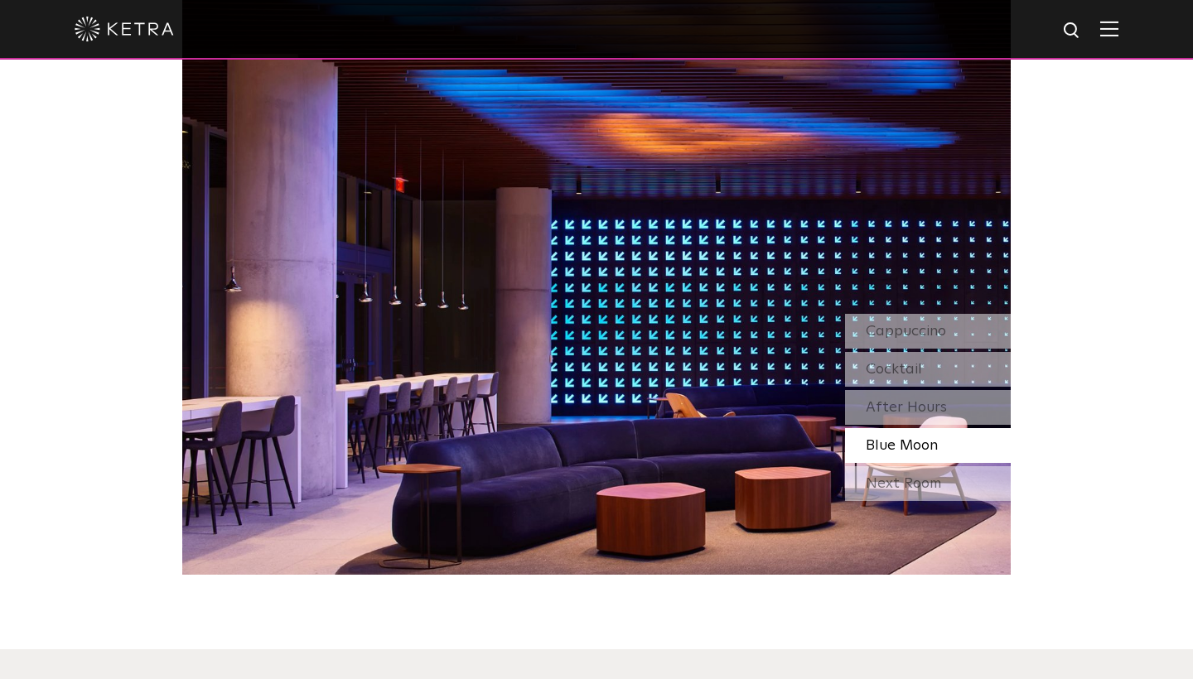
click at [948, 283] on img at bounding box center [596, 285] width 828 height 580
click at [899, 501] on div "Next Room" at bounding box center [928, 483] width 166 height 35
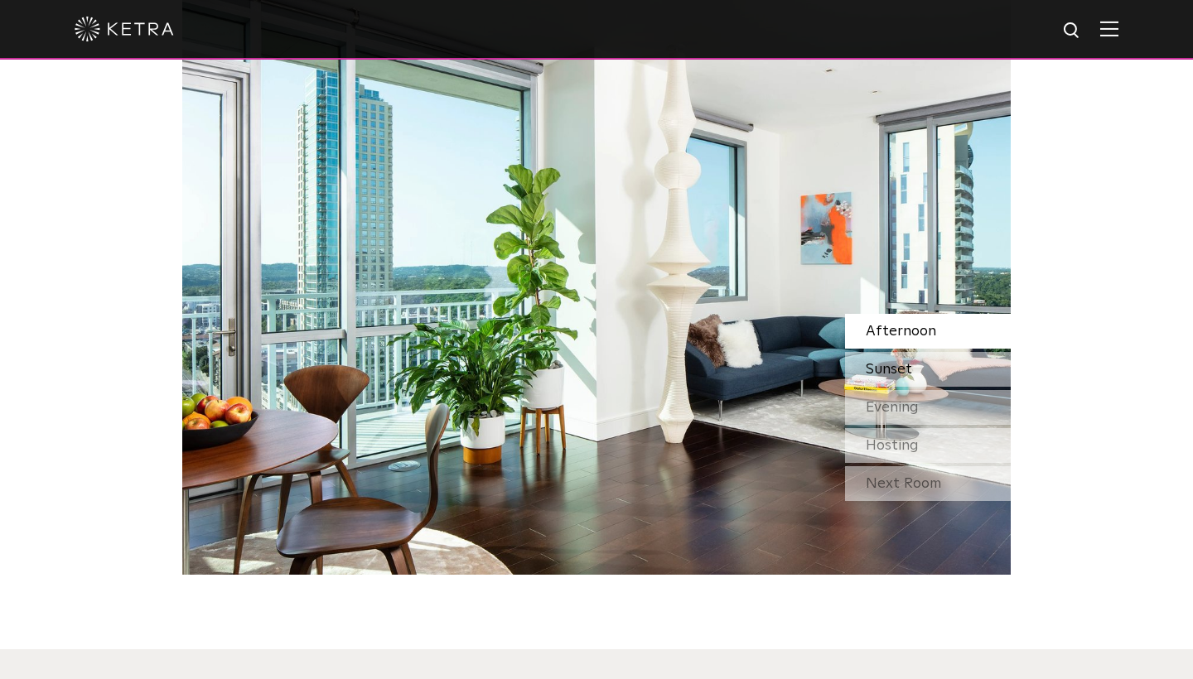
click at [880, 387] on div "Sunset" at bounding box center [928, 369] width 166 height 35
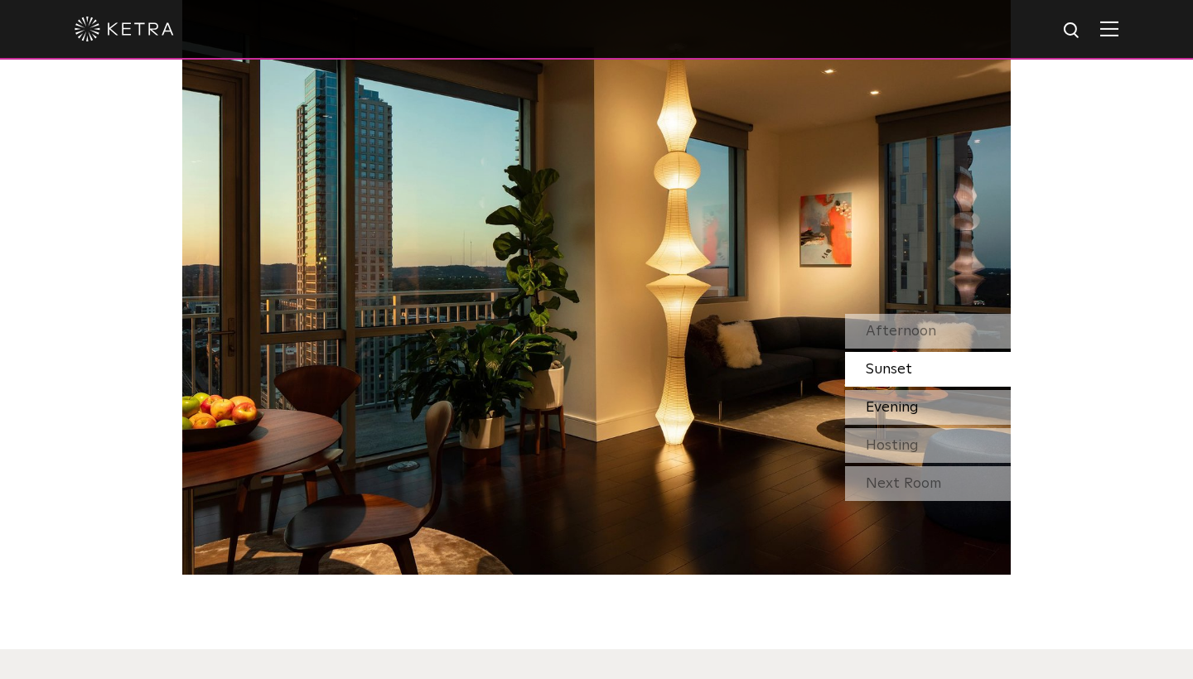
click at [880, 415] on span "Evening" at bounding box center [891, 407] width 53 height 15
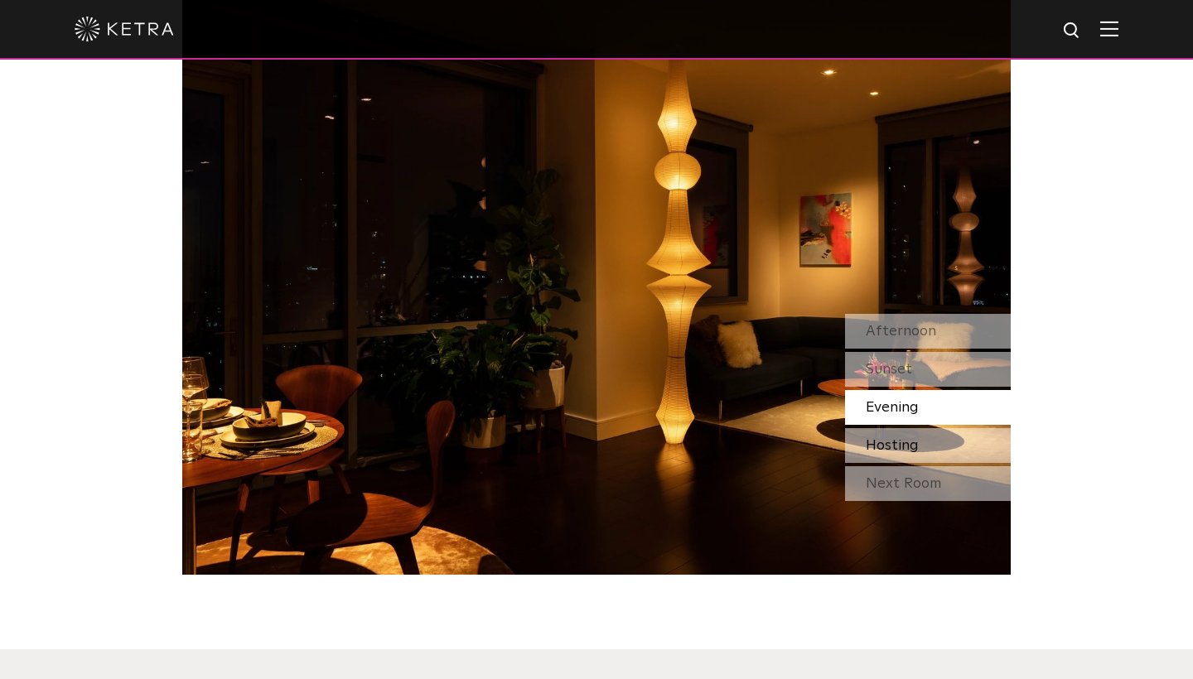
click at [883, 453] on span "Hosting" at bounding box center [891, 445] width 53 height 15
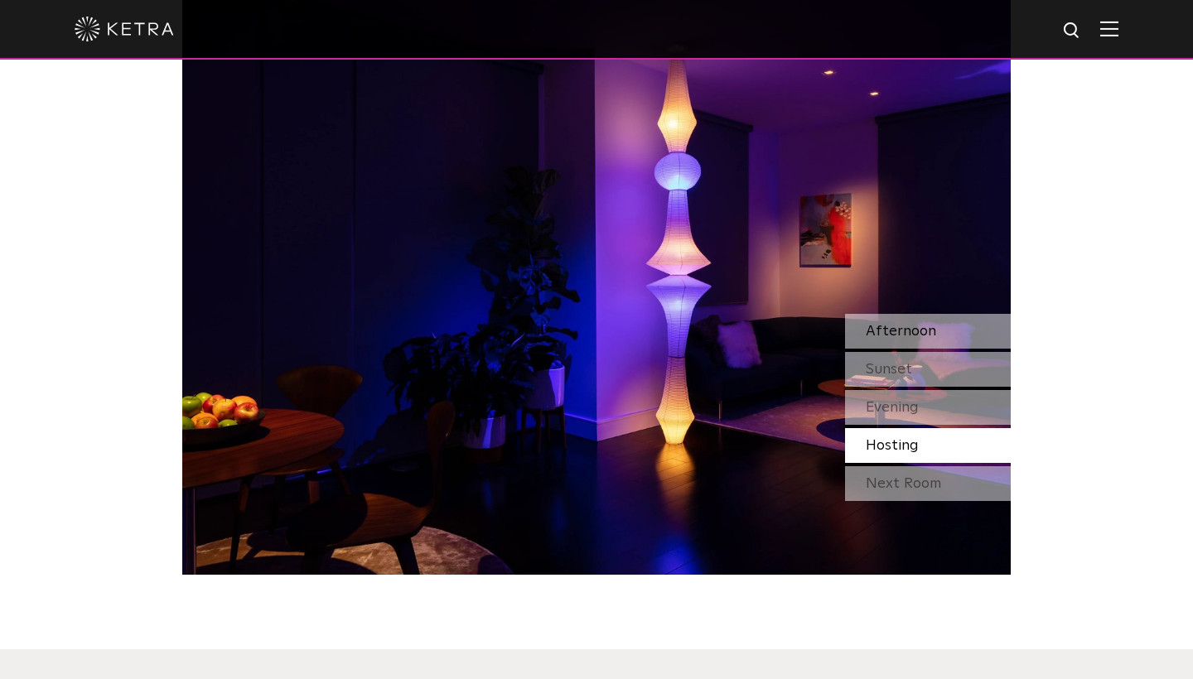
click at [898, 349] on div "Afternoon" at bounding box center [928, 331] width 166 height 35
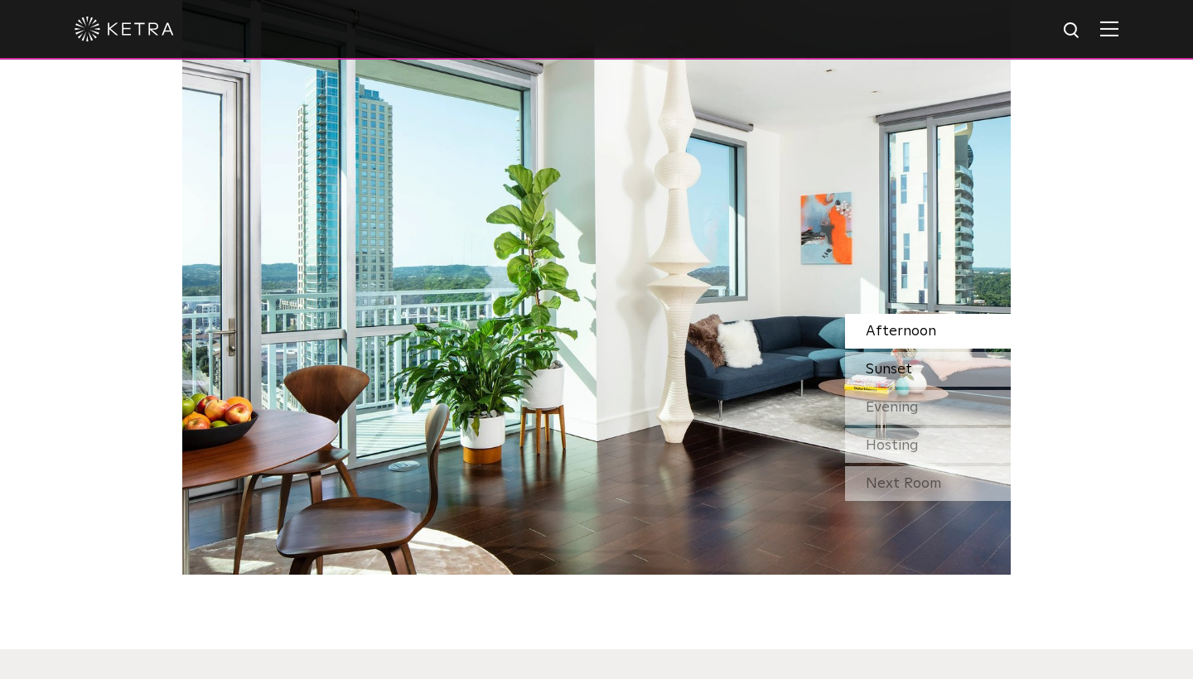
click at [877, 387] on div "Sunset" at bounding box center [928, 369] width 166 height 35
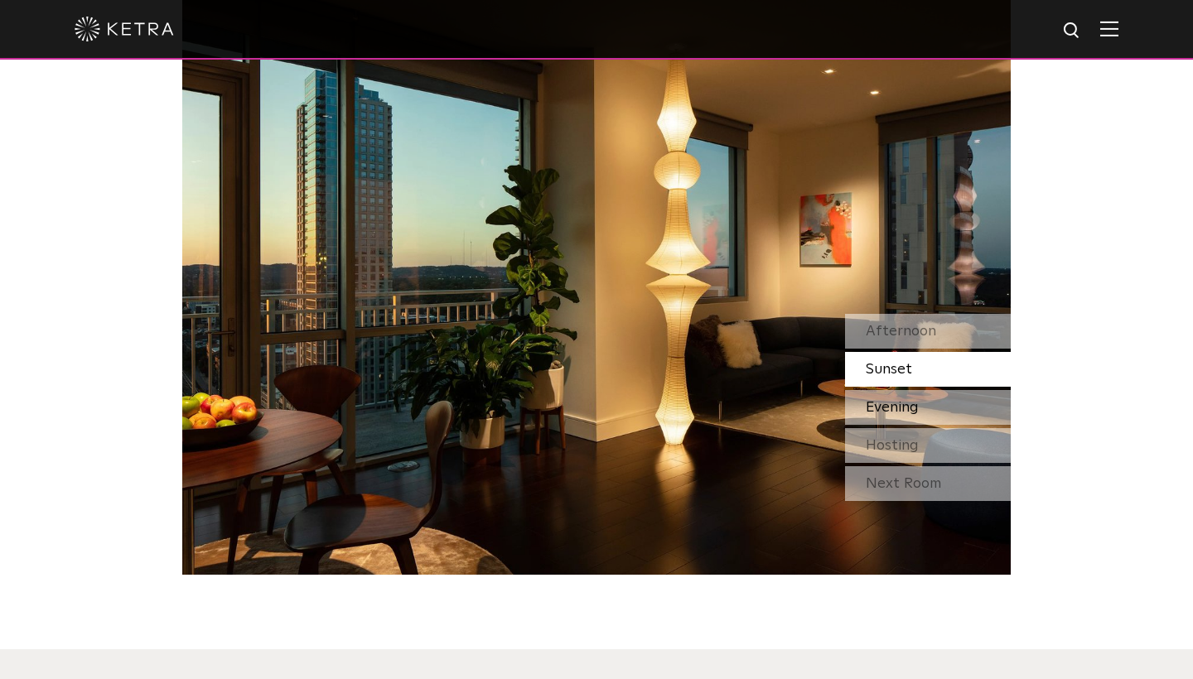
click at [882, 415] on span "Evening" at bounding box center [891, 407] width 53 height 15
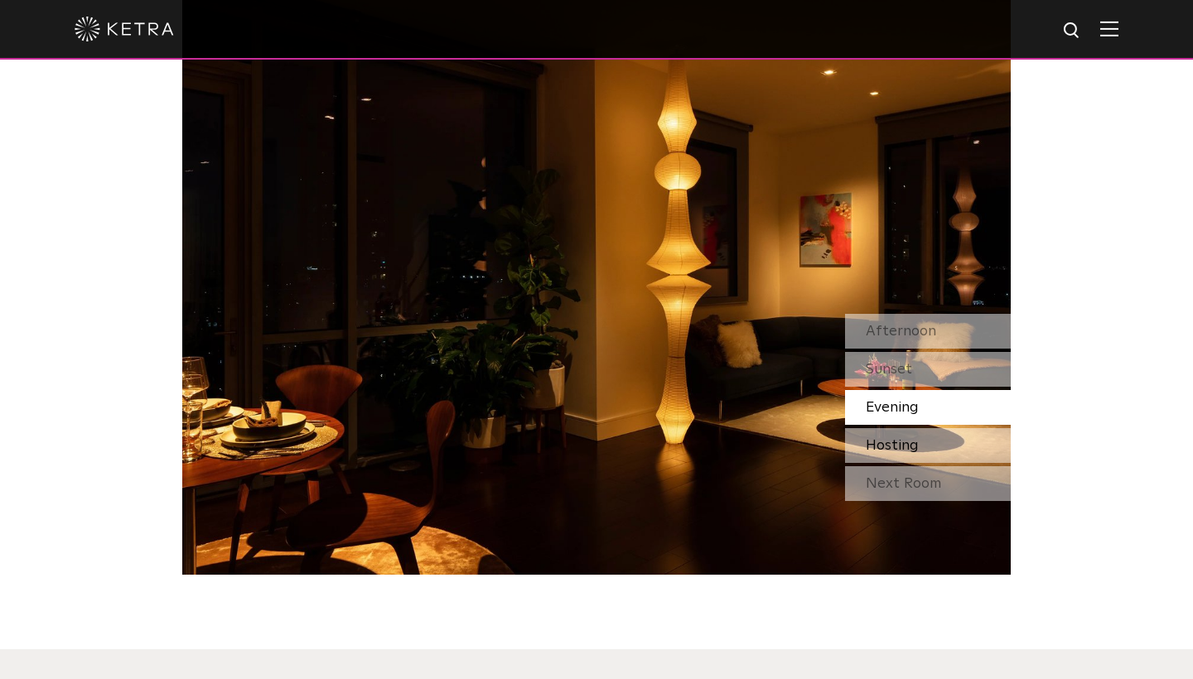
click at [874, 457] on div "Hosting" at bounding box center [928, 445] width 166 height 35
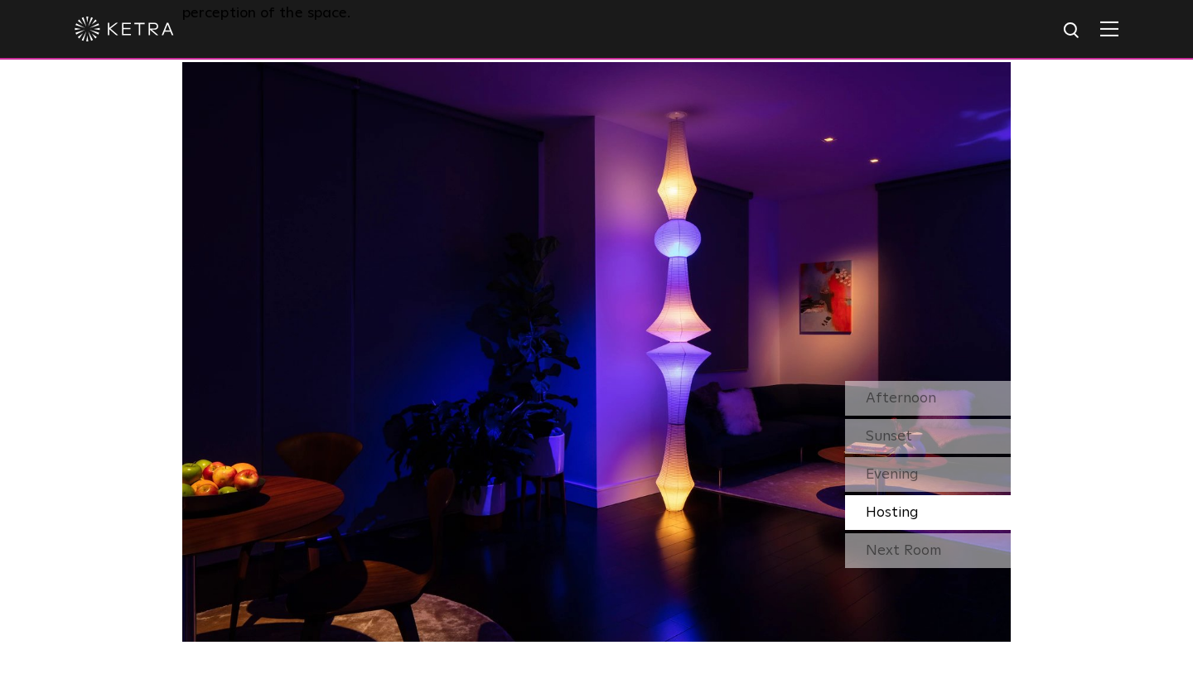
scroll to position [1423, 0]
